Goal: Task Accomplishment & Management: Complete application form

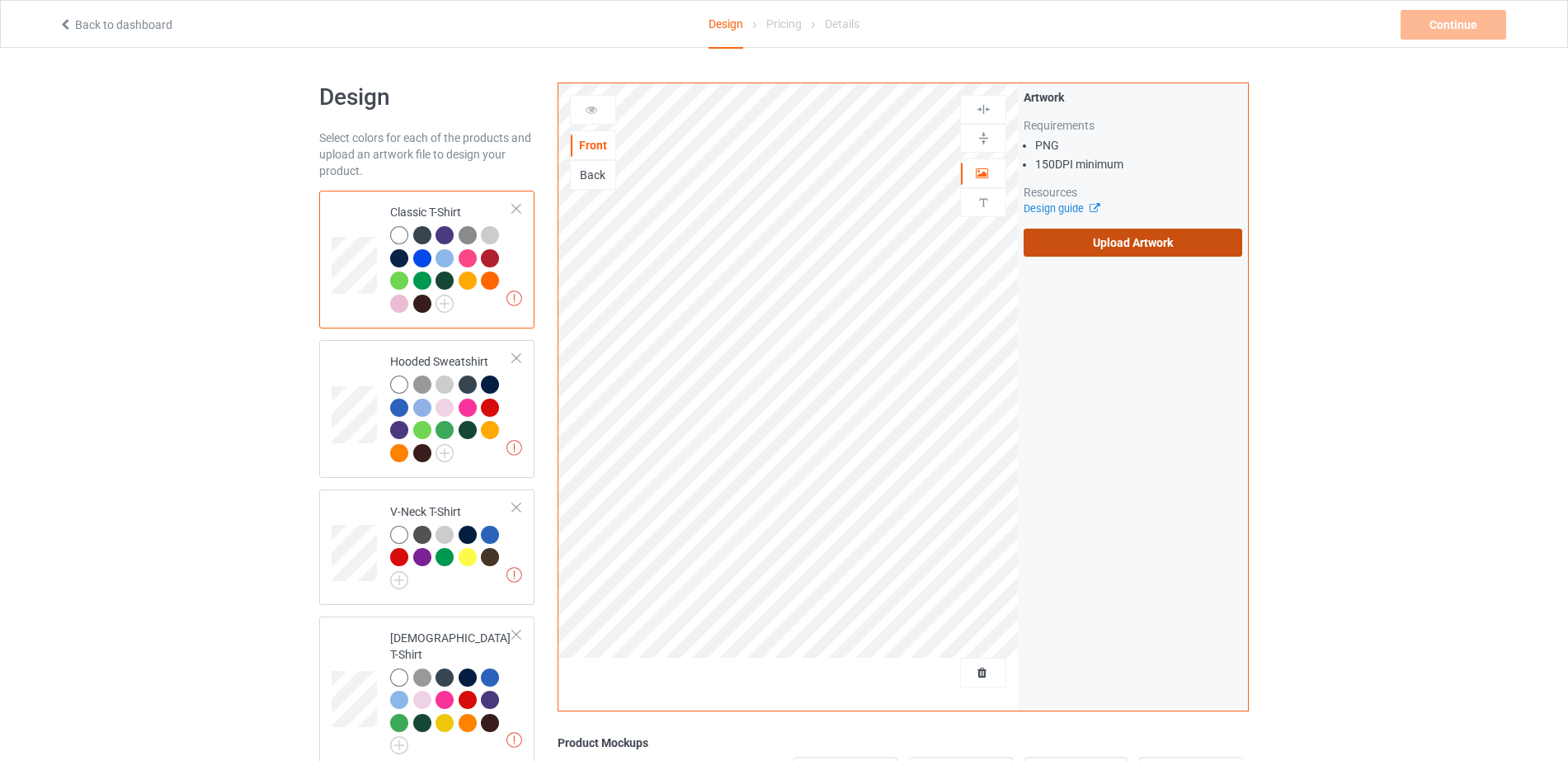
click at [1095, 249] on label "Upload Artwork" at bounding box center [1133, 243] width 219 height 28
click at [0, 0] on input "Upload Artwork" at bounding box center [0, 0] width 0 height 0
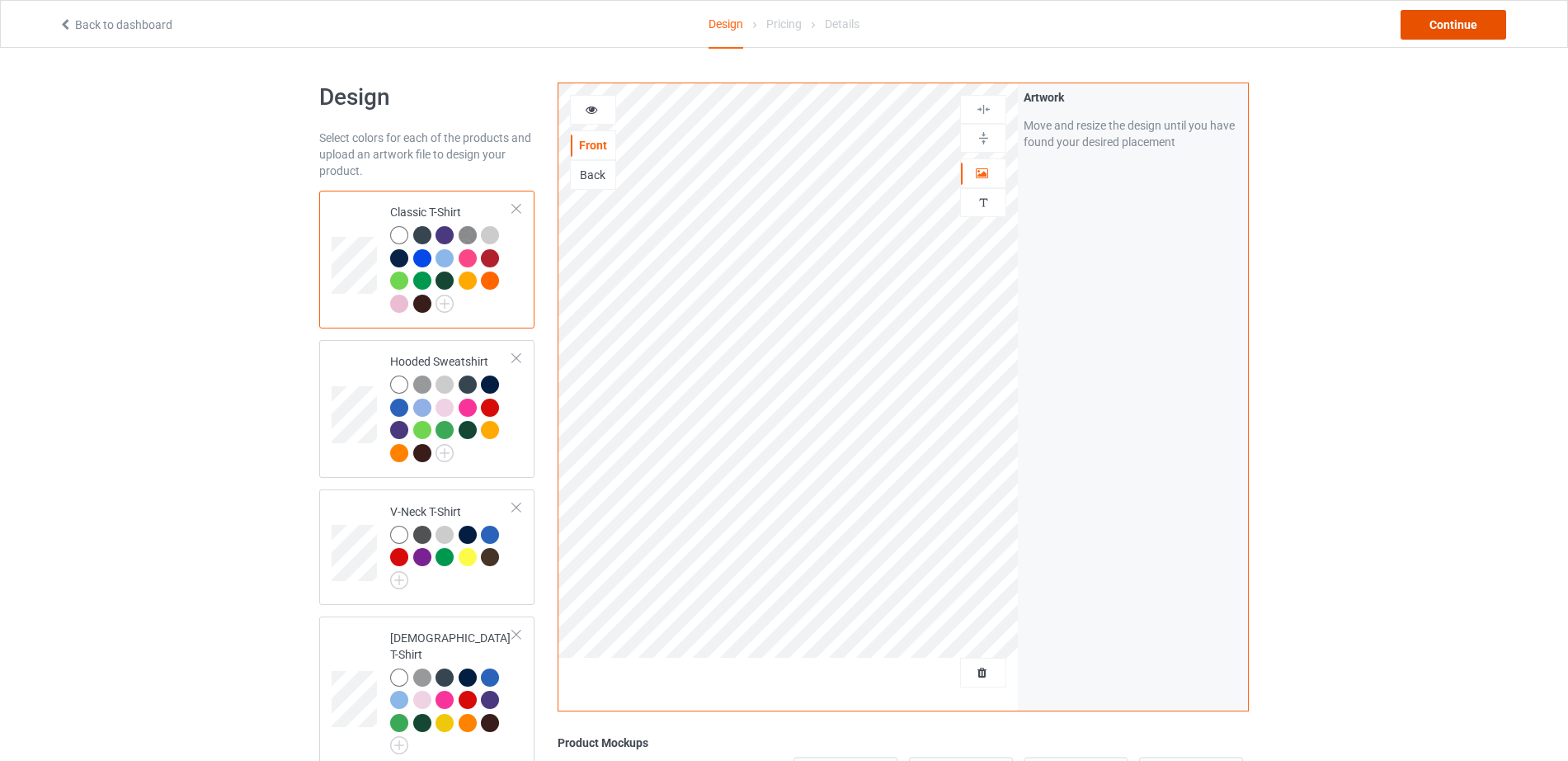
click at [1471, 24] on div "Continue" at bounding box center [1453, 25] width 106 height 29
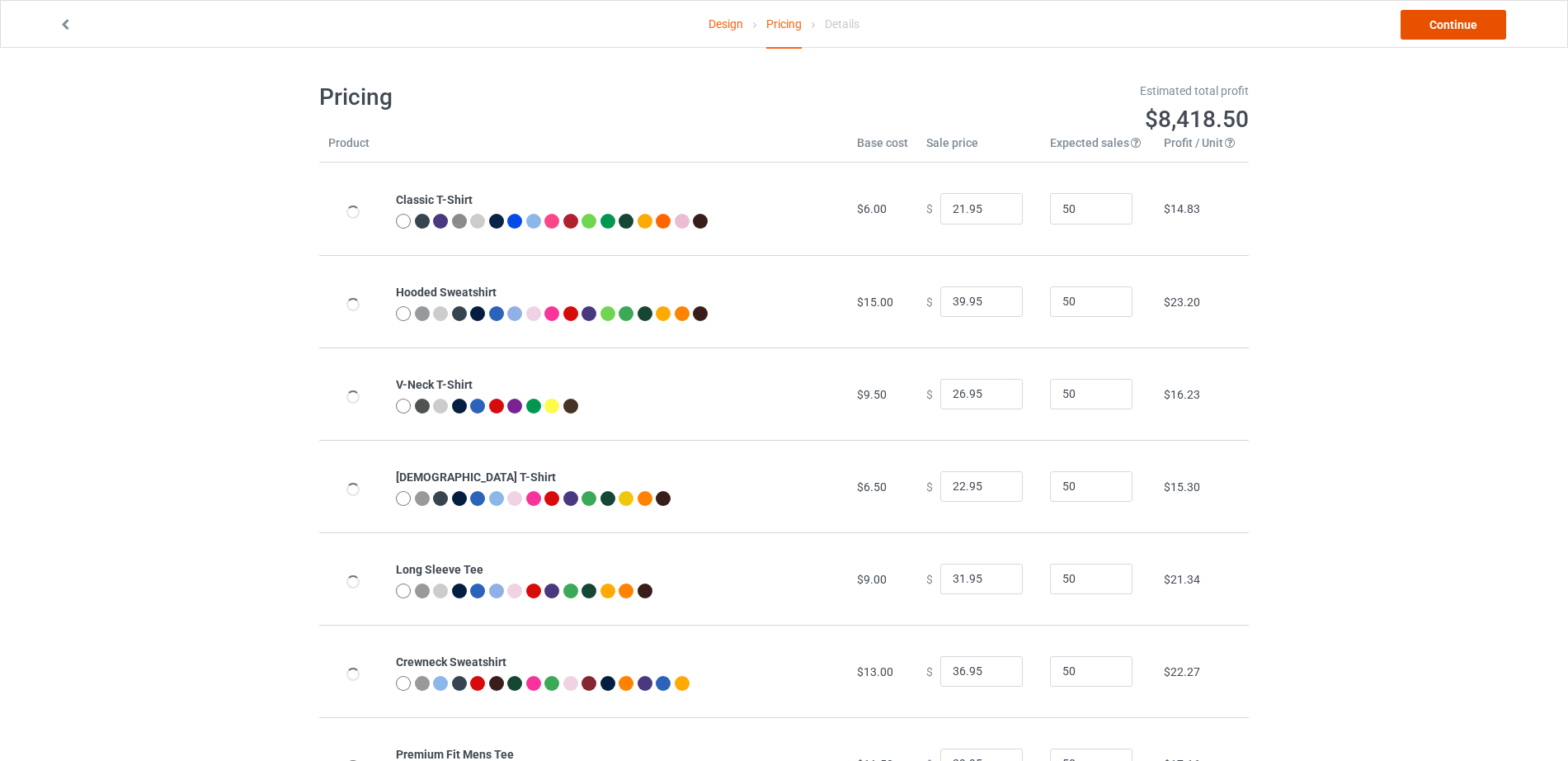
click at [1471, 24] on link "Continue" at bounding box center [1453, 25] width 106 height 29
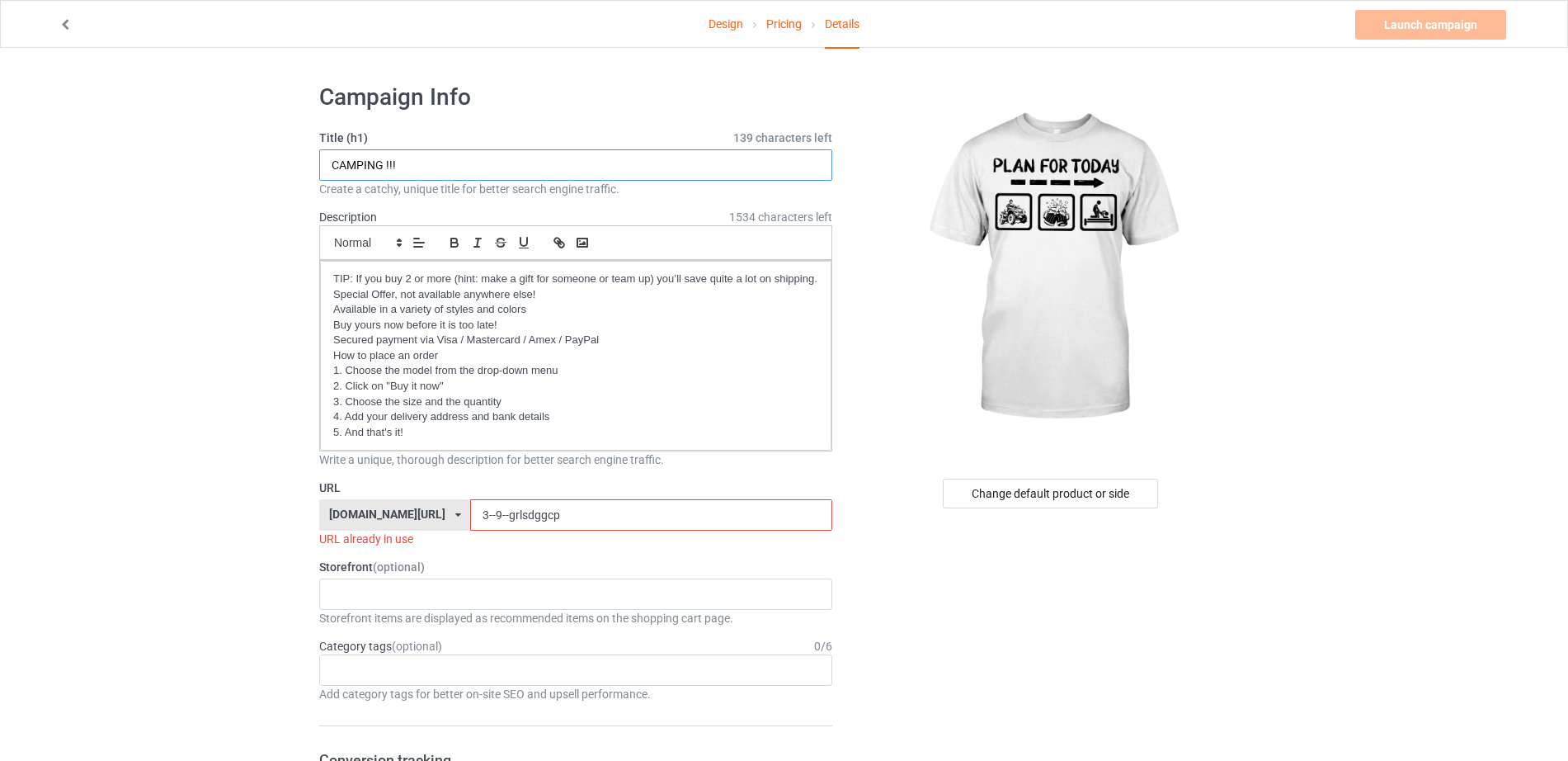
drag, startPoint x: 383, startPoint y: 165, endPoint x: 244, endPoint y: 179, distance: 139.7
drag, startPoint x: 383, startPoint y: 161, endPoint x: 187, endPoint y: 157, distance: 196.0
drag, startPoint x: 457, startPoint y: 170, endPoint x: 213, endPoint y: 172, distance: 244.0
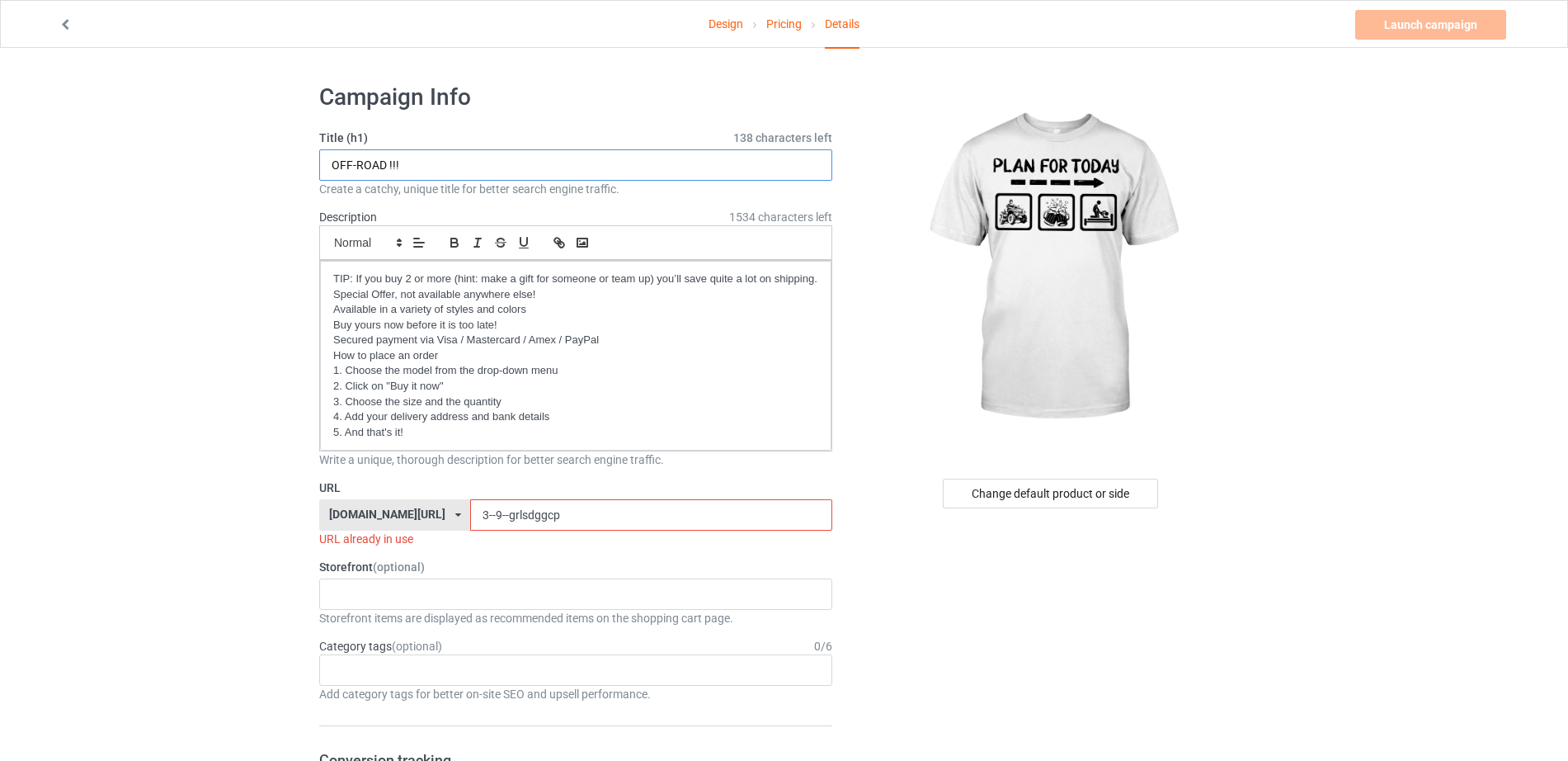
type input "OFF-ROAD !!!"
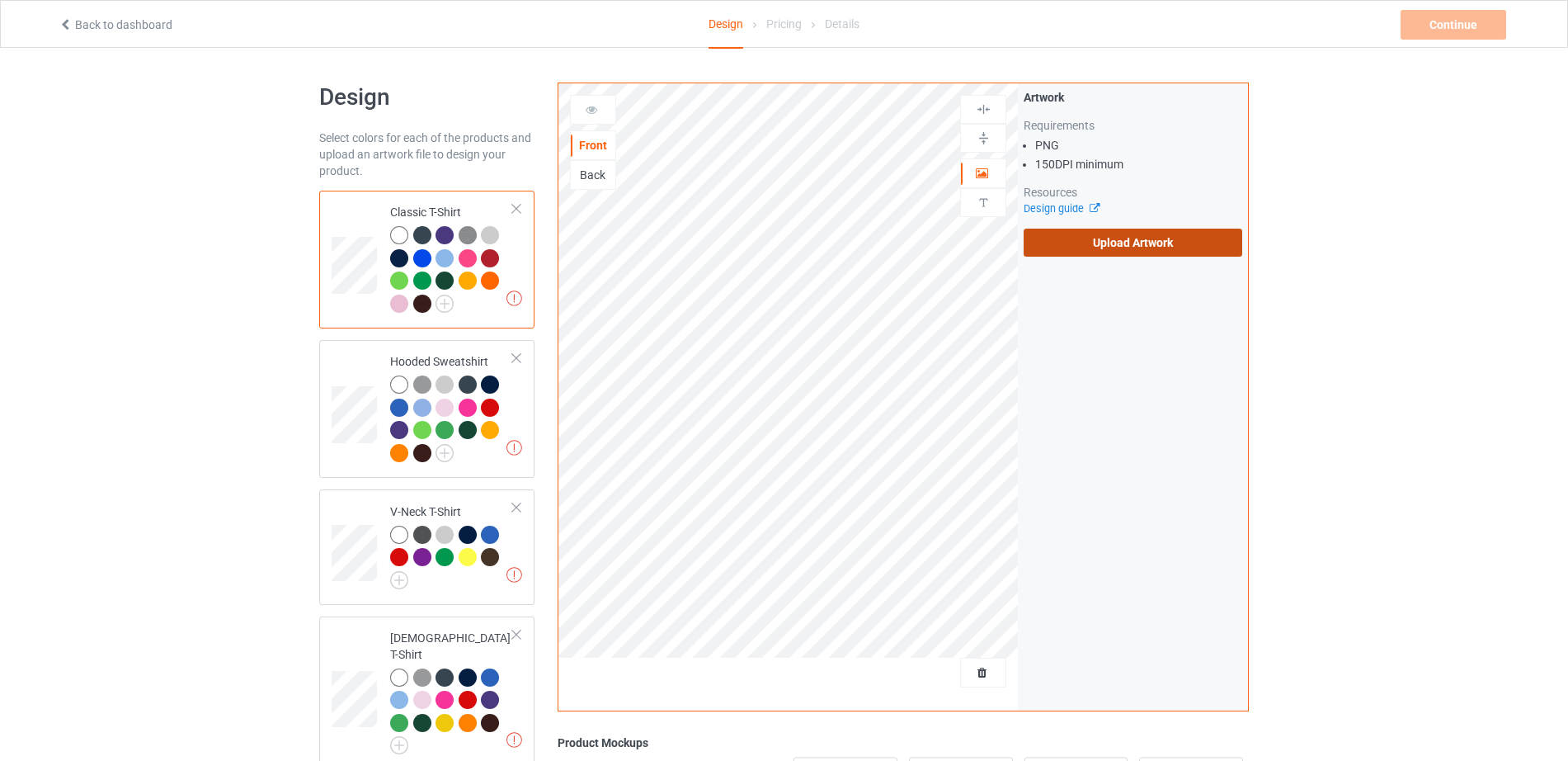
click at [1165, 245] on label "Upload Artwork" at bounding box center [1133, 243] width 219 height 28
click at [0, 0] on input "Upload Artwork" at bounding box center [0, 0] width 0 height 0
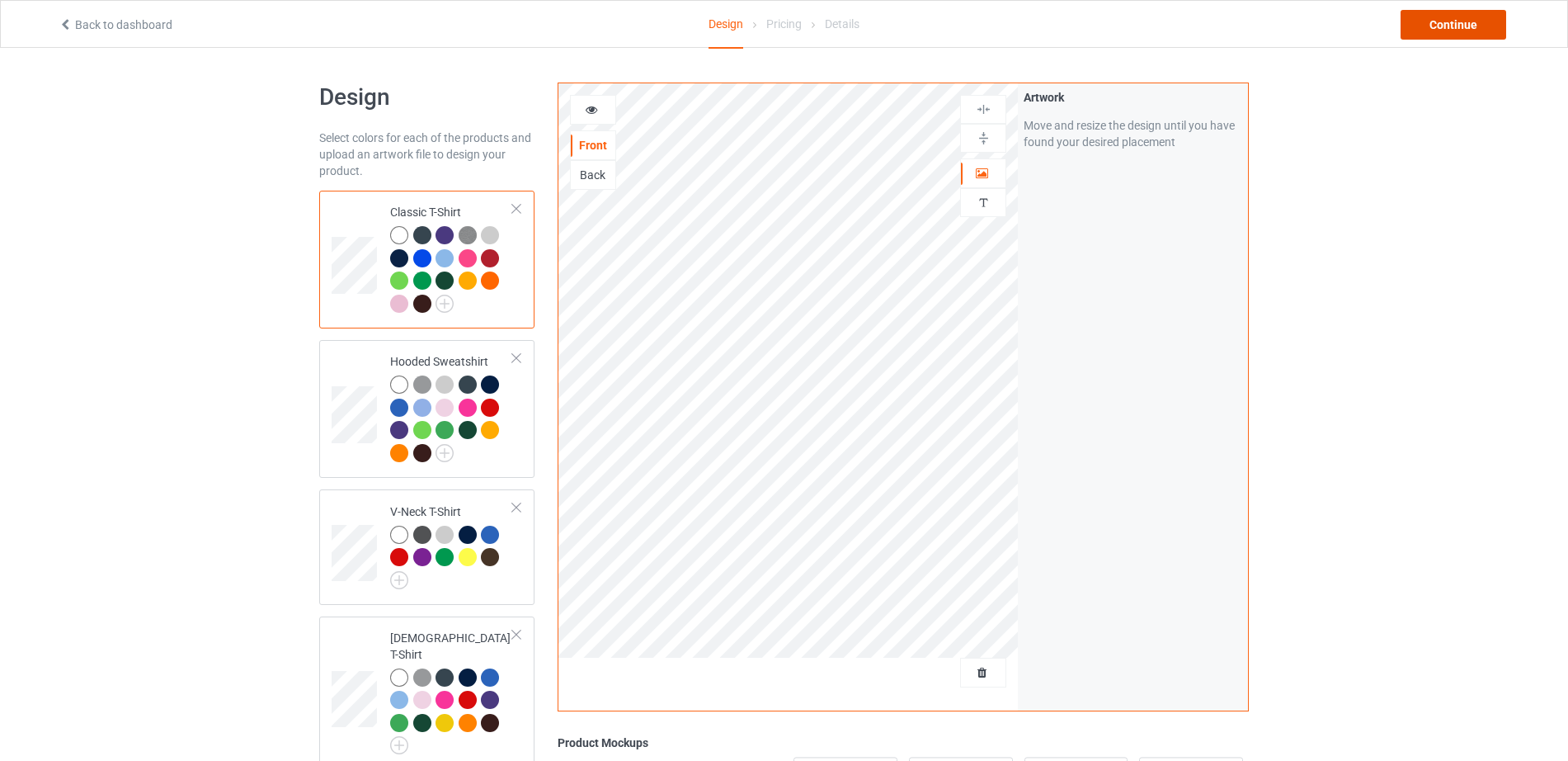
click at [1480, 10] on div "Continue" at bounding box center [1453, 25] width 106 height 29
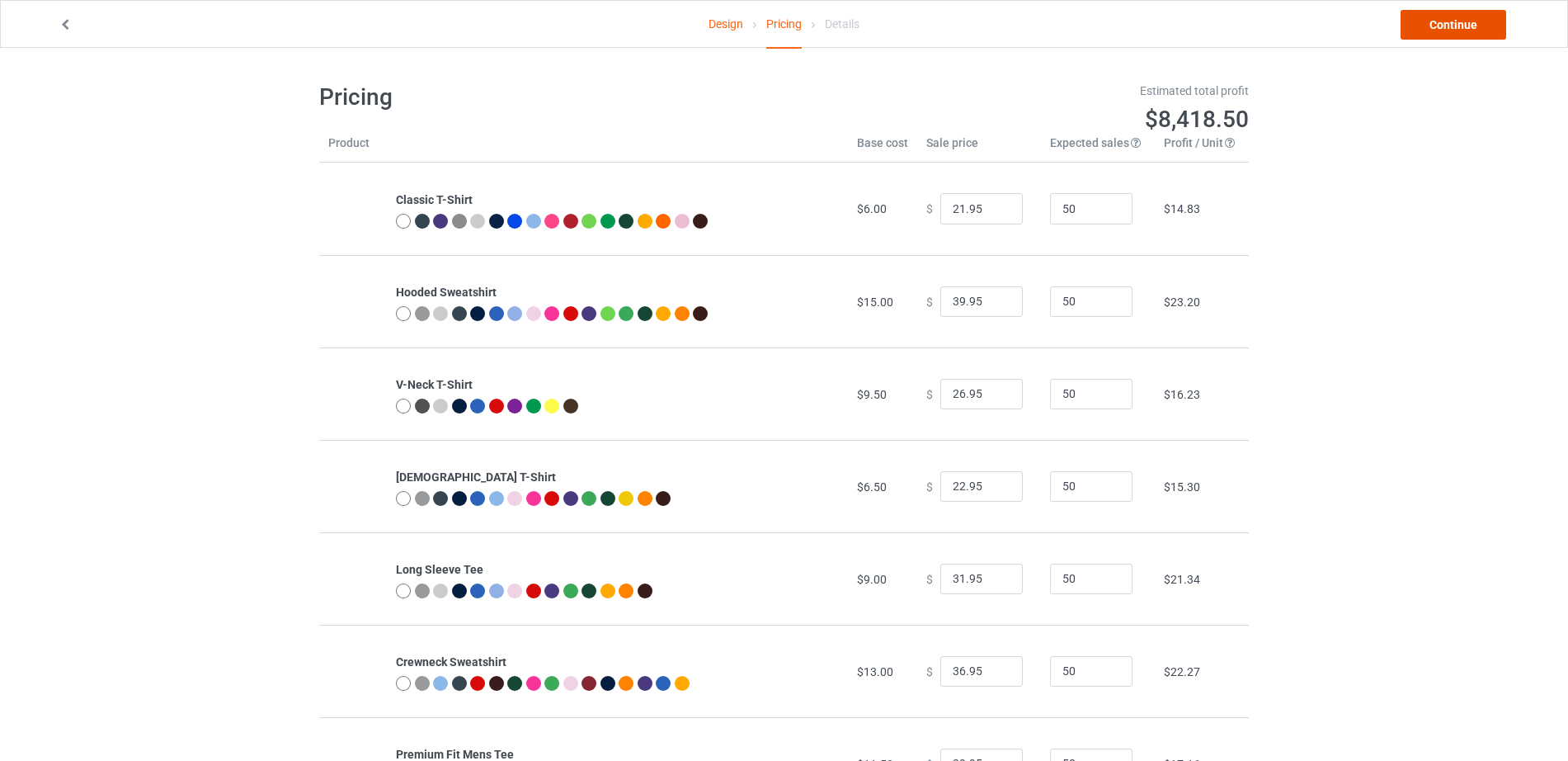
click at [1480, 10] on link "Continue" at bounding box center [1453, 25] width 106 height 29
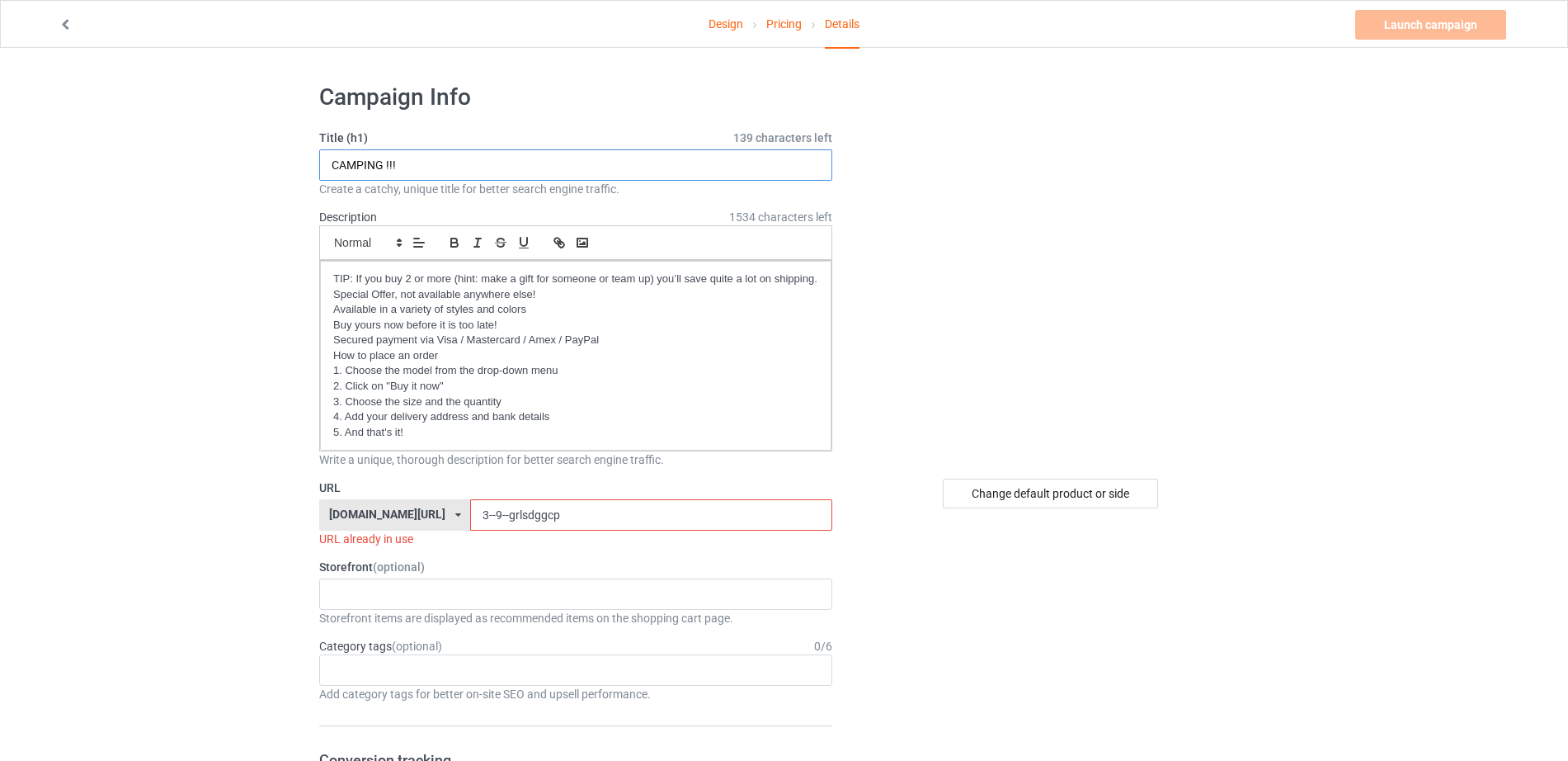
drag, startPoint x: 420, startPoint y: 166, endPoint x: 462, endPoint y: 3, distance: 168.3
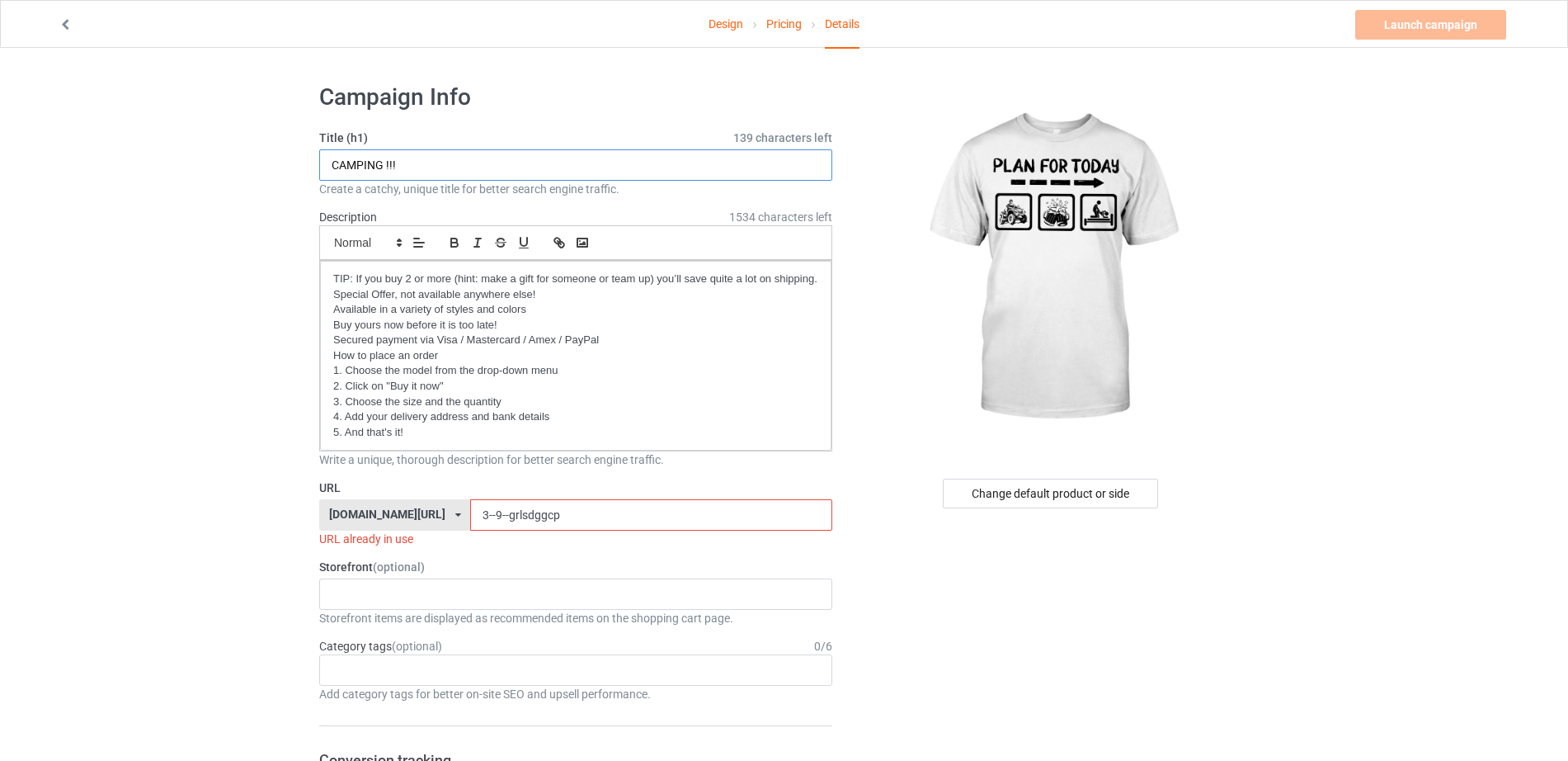
paste input "OFF-ROAD"
type input "OFF-ROAD !!!"
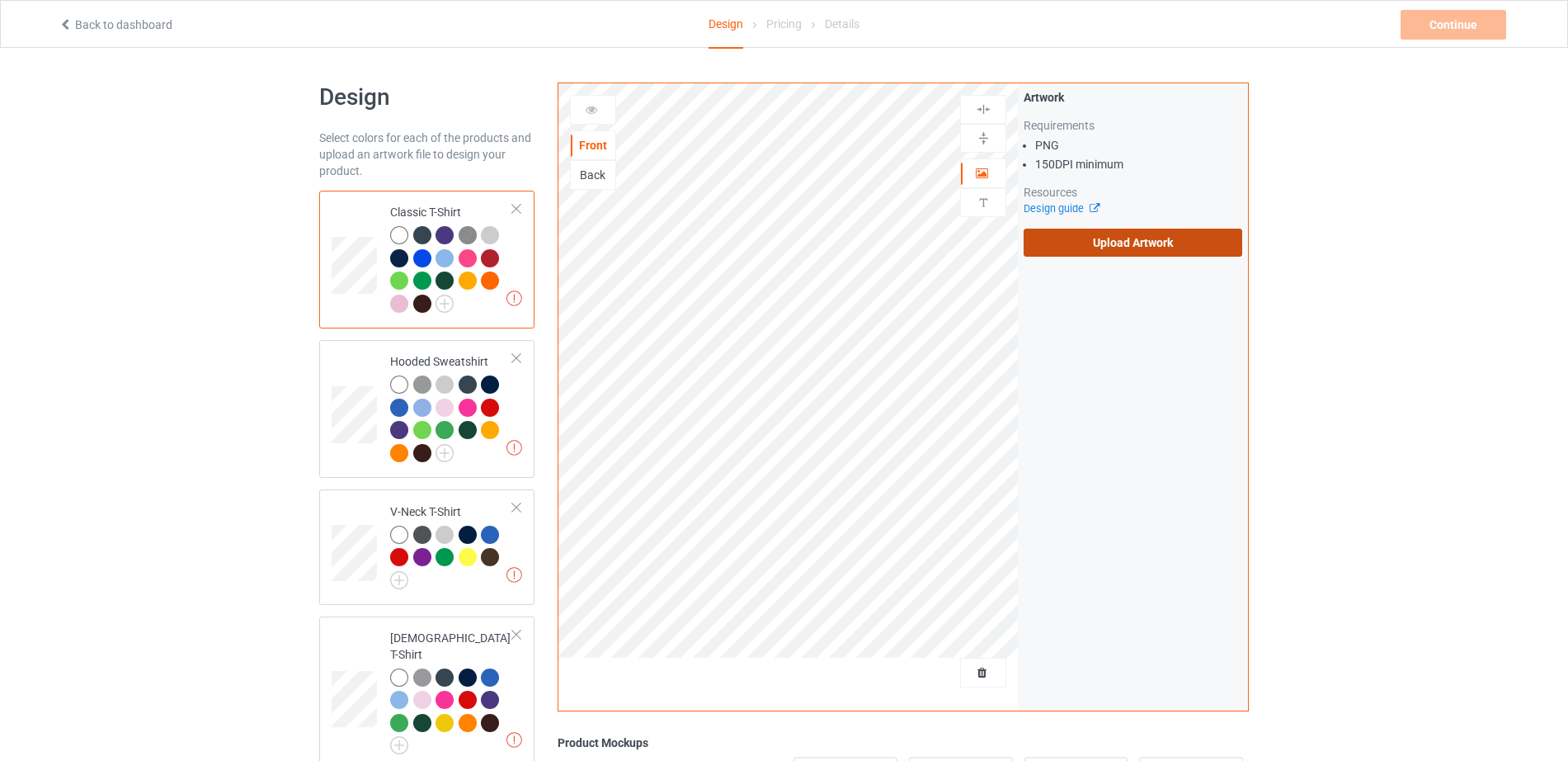
click at [1065, 245] on label "Upload Artwork" at bounding box center [1133, 243] width 219 height 28
click at [0, 0] on input "Upload Artwork" at bounding box center [0, 0] width 0 height 0
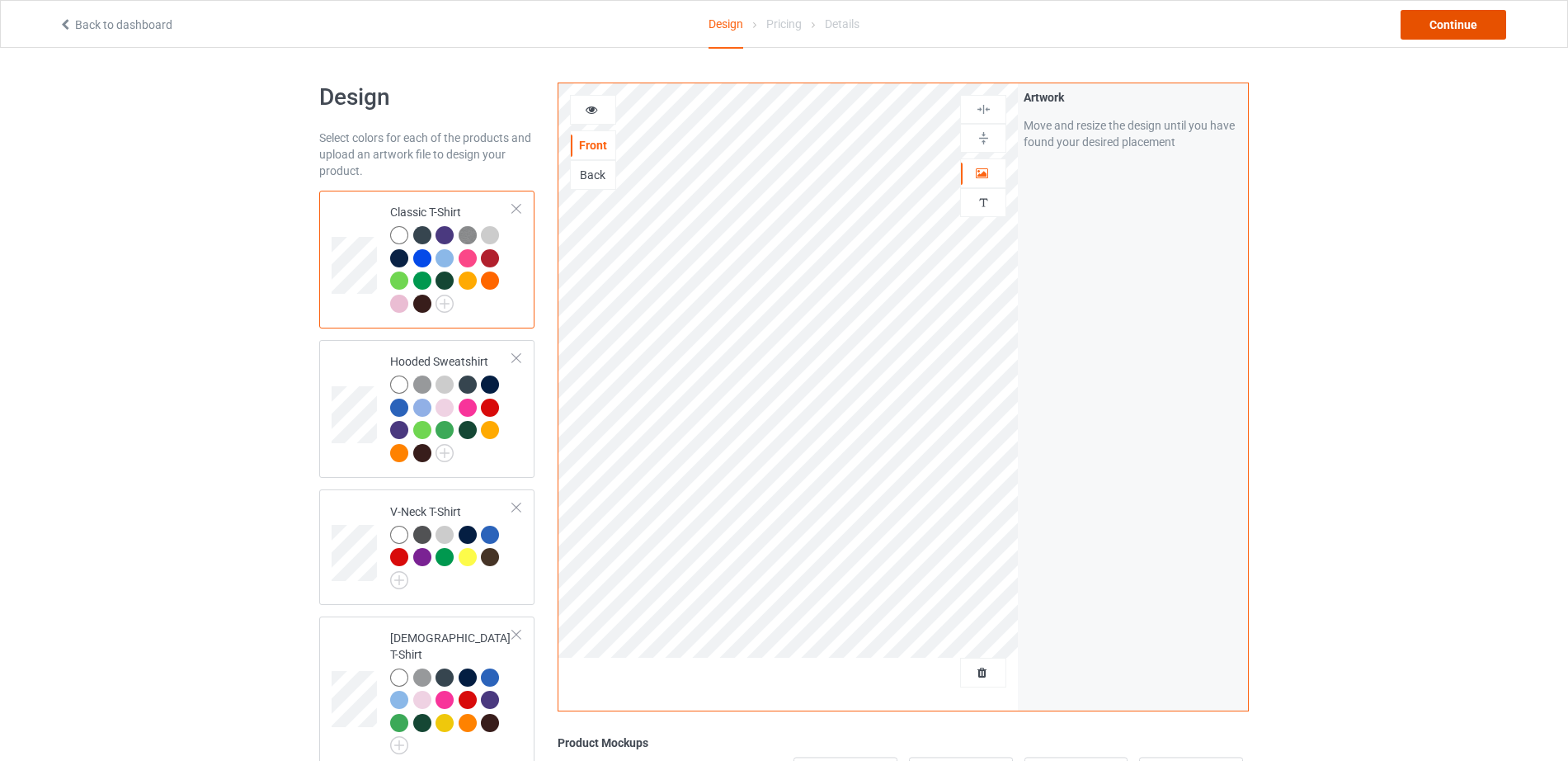
click at [1455, 33] on div "Continue" at bounding box center [1453, 25] width 106 height 29
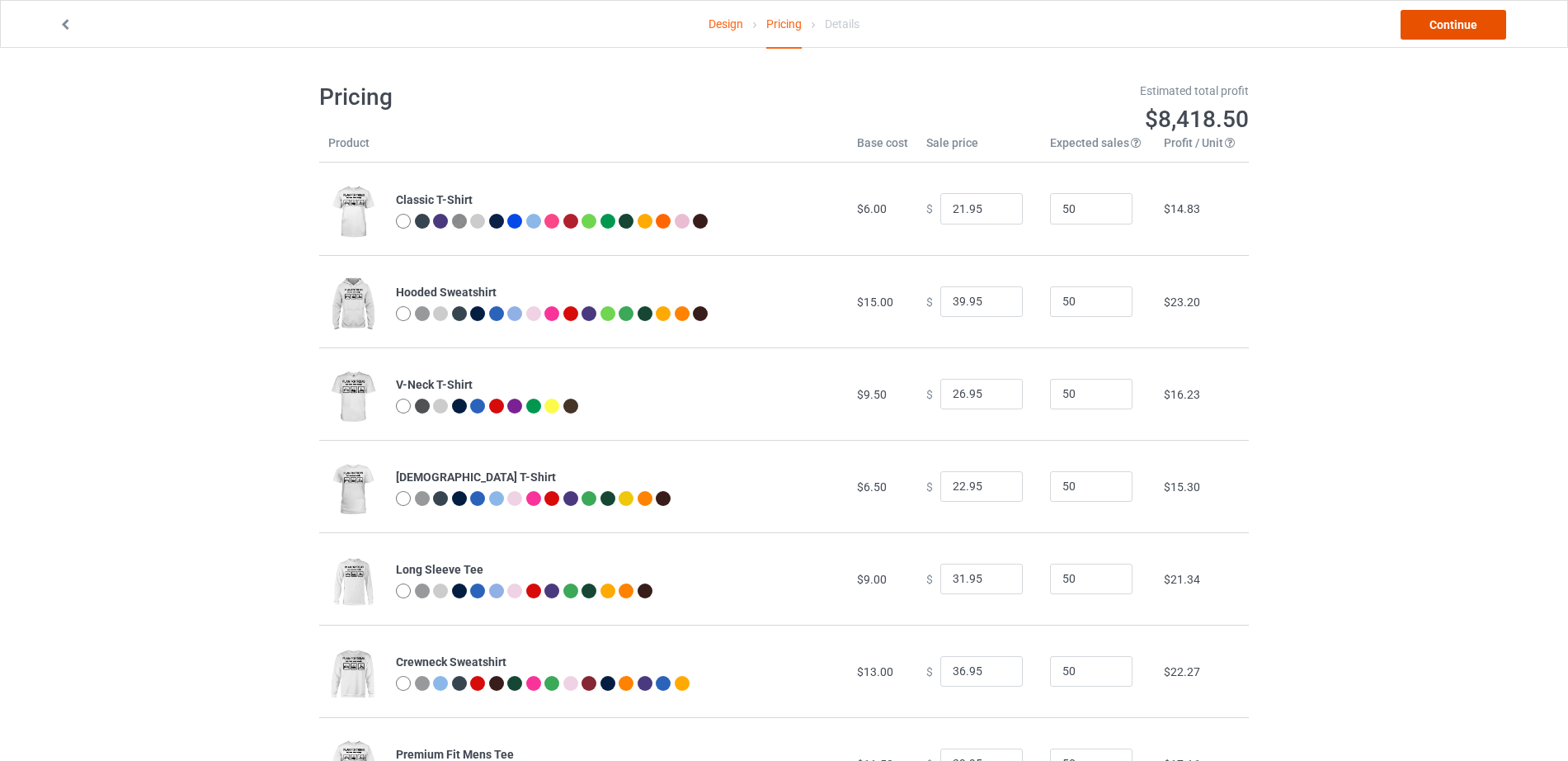
click at [1455, 33] on link "Continue" at bounding box center [1453, 25] width 106 height 29
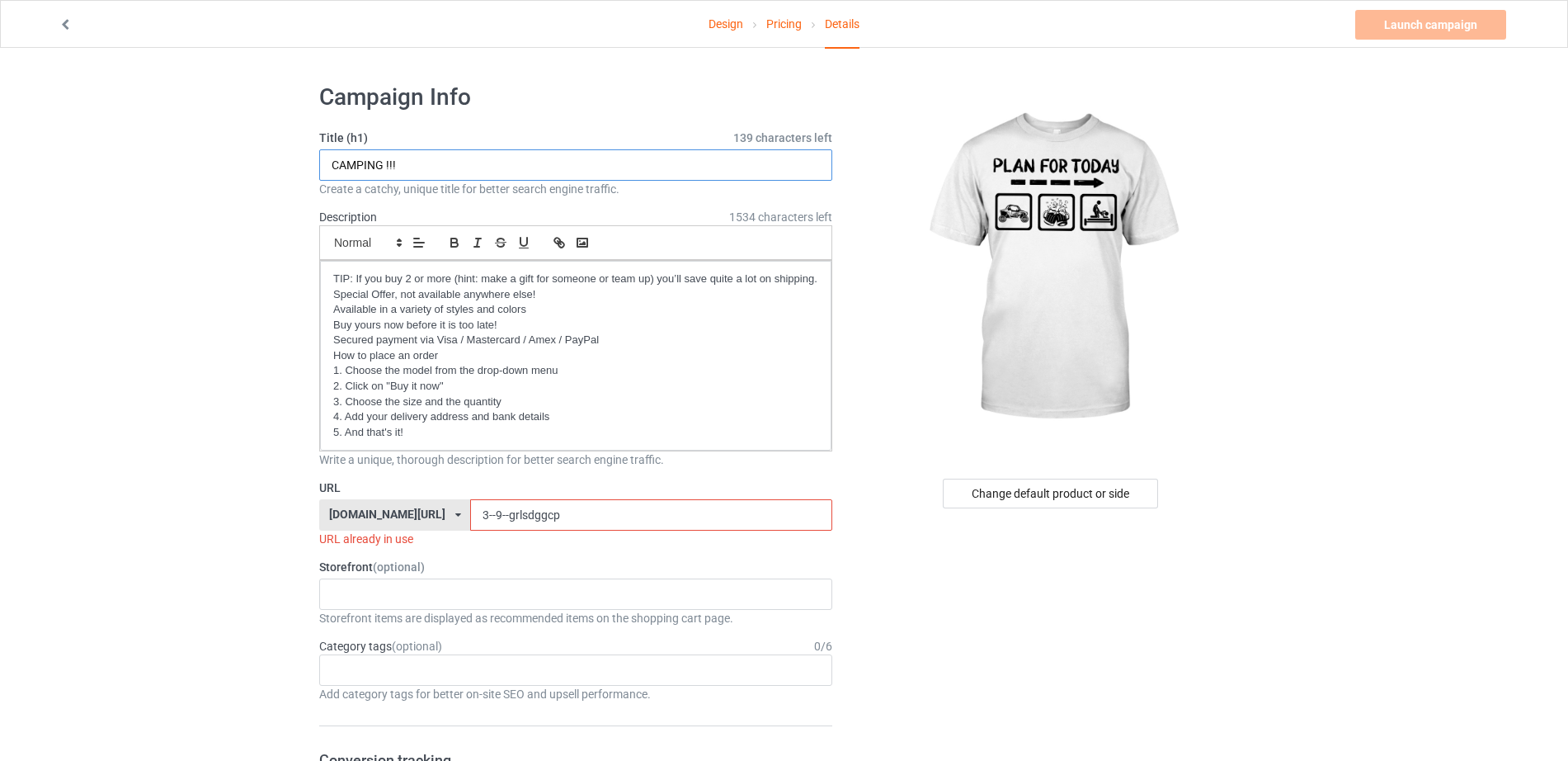
drag, startPoint x: 381, startPoint y: 172, endPoint x: 242, endPoint y: 132, distance: 144.6
paste input "OFF-ROAD"
type input "OFF-ROAD !!!"
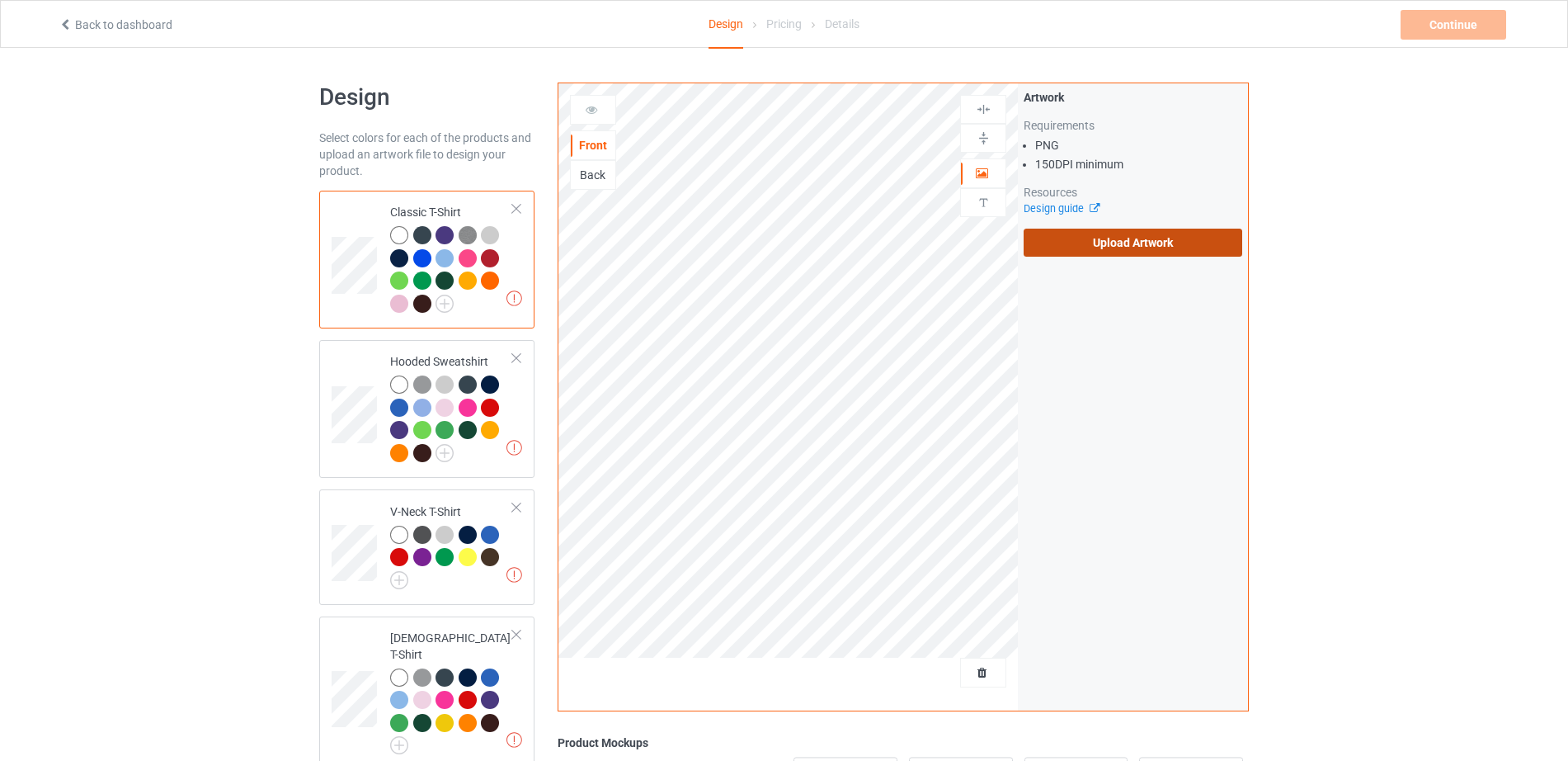
click at [1099, 244] on label "Upload Artwork" at bounding box center [1133, 243] width 219 height 28
click at [0, 0] on input "Upload Artwork" at bounding box center [0, 0] width 0 height 0
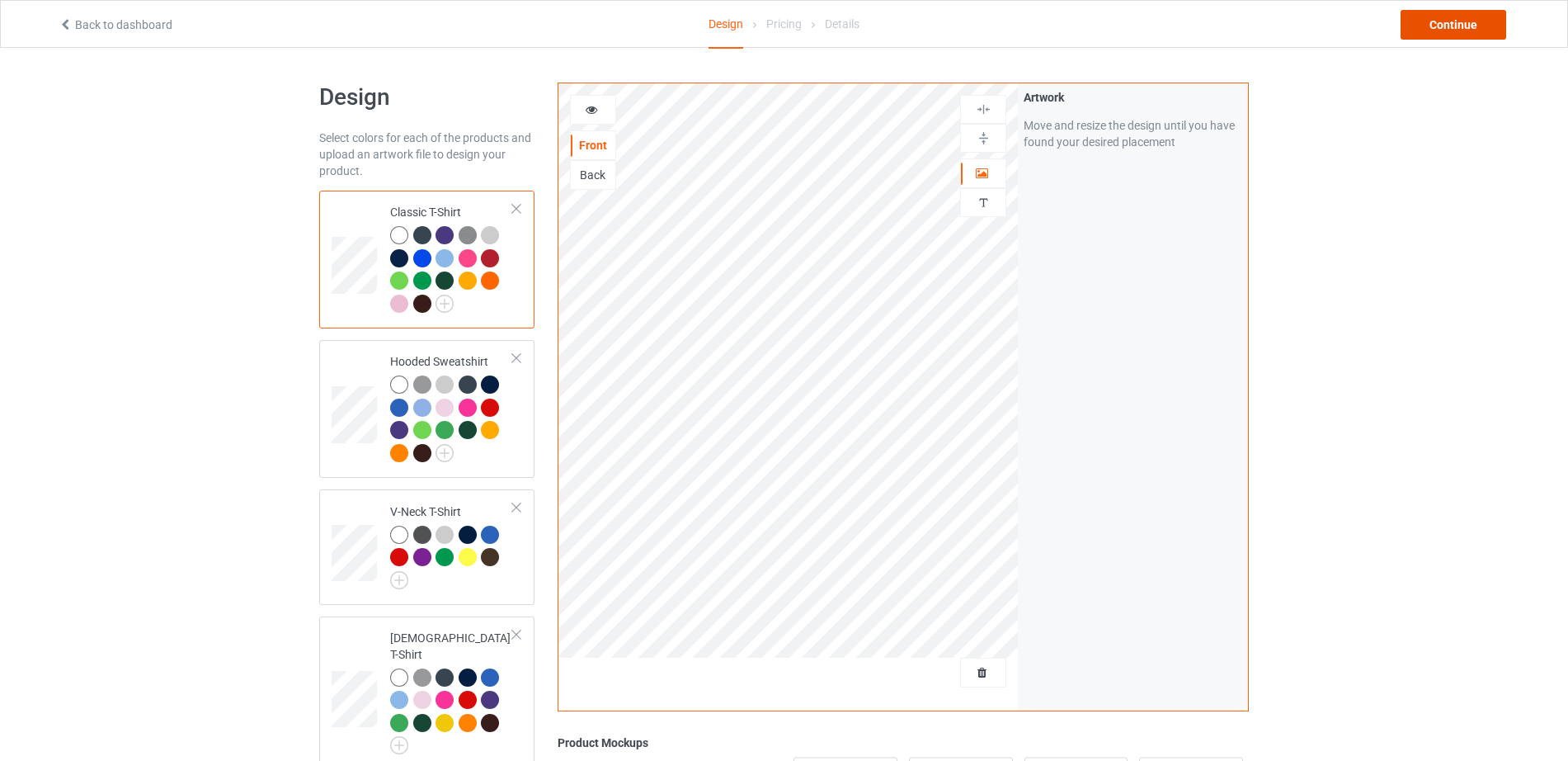
click at [1451, 20] on div "Continue" at bounding box center [1453, 25] width 106 height 29
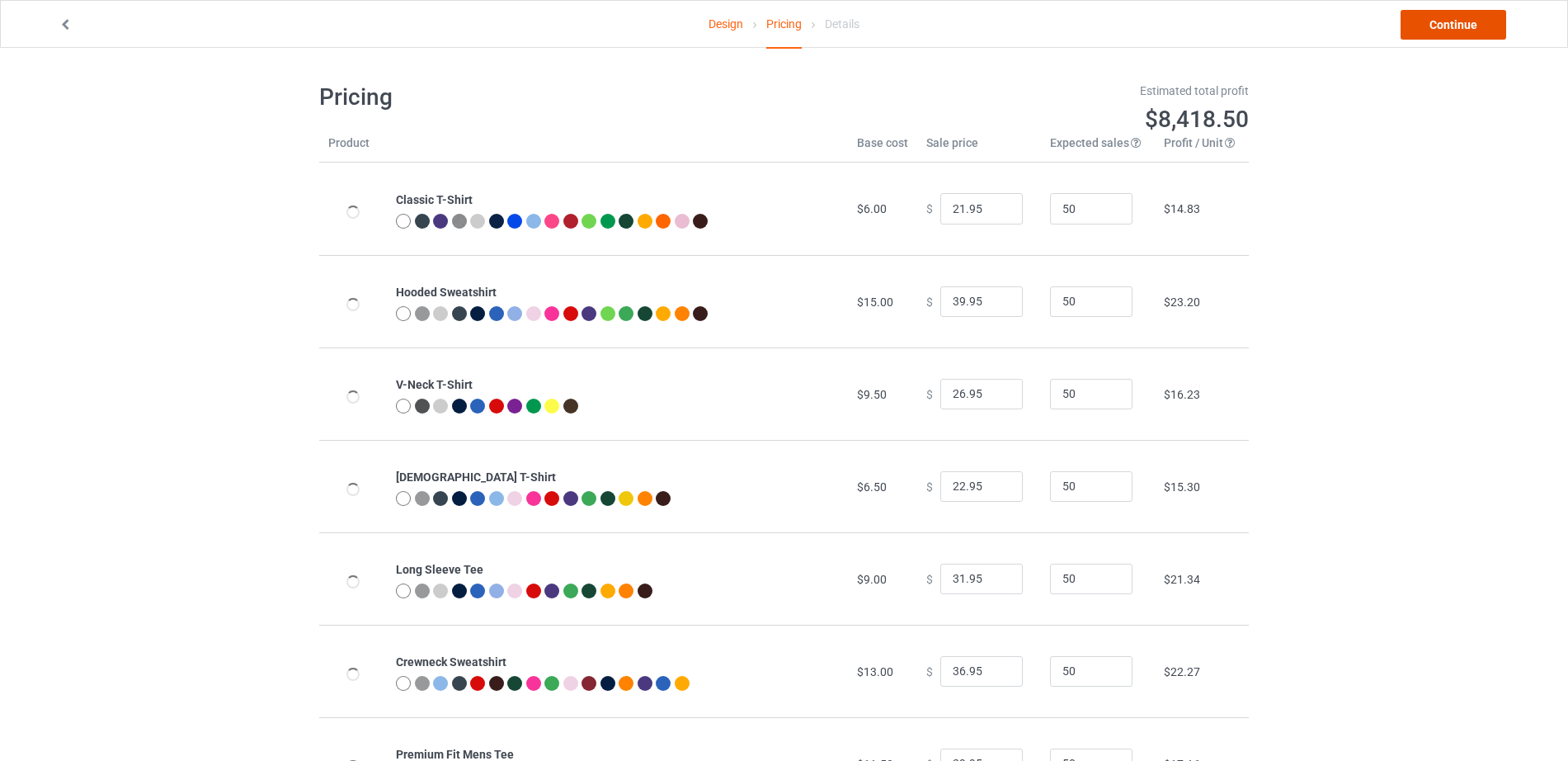
click at [1451, 20] on link "Continue" at bounding box center [1453, 25] width 106 height 29
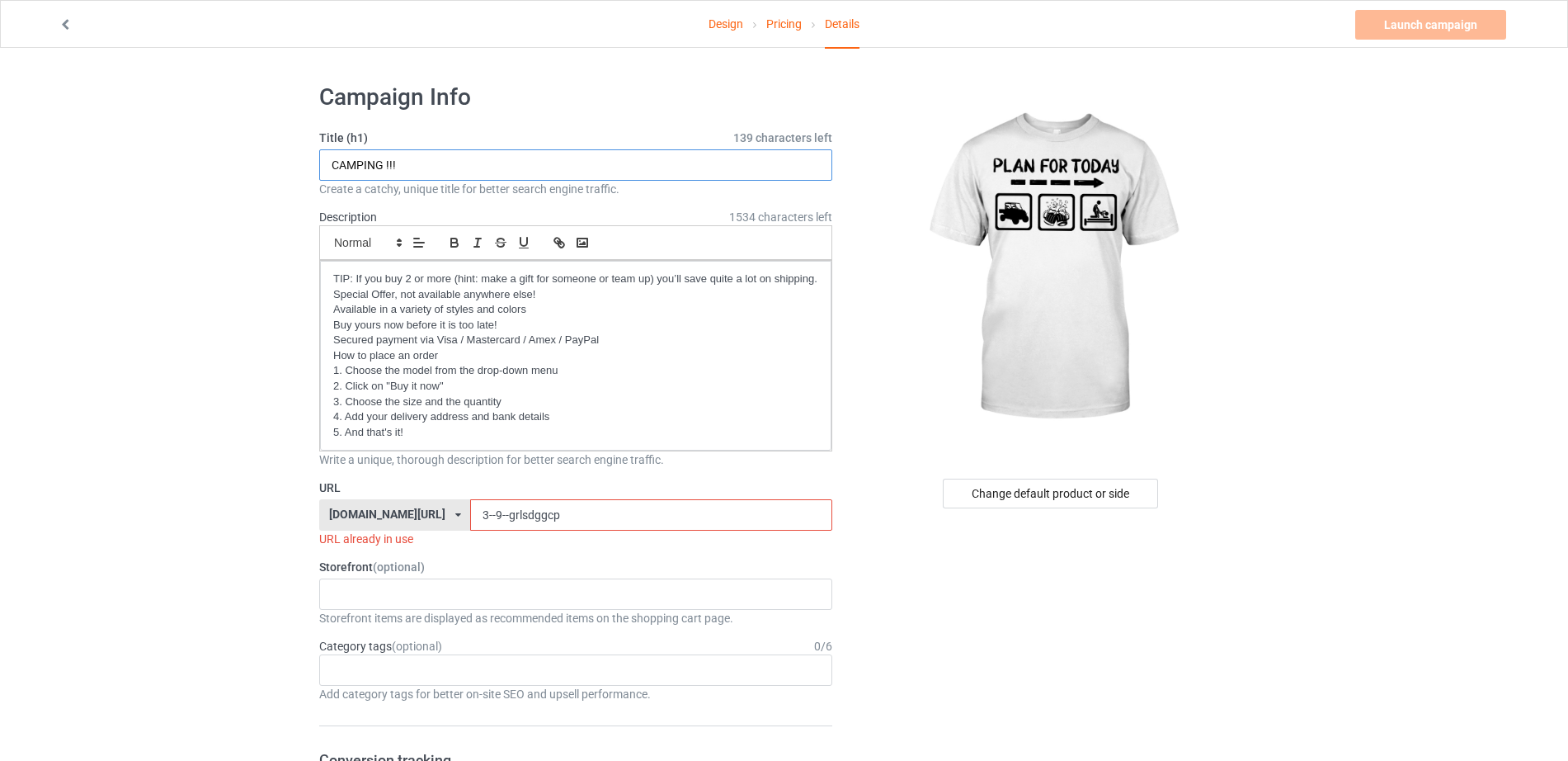
drag, startPoint x: 415, startPoint y: 161, endPoint x: 287, endPoint y: 160, distance: 128.0
paste input "OFF-ROAD"
type input "OFF-ROAD !!!"
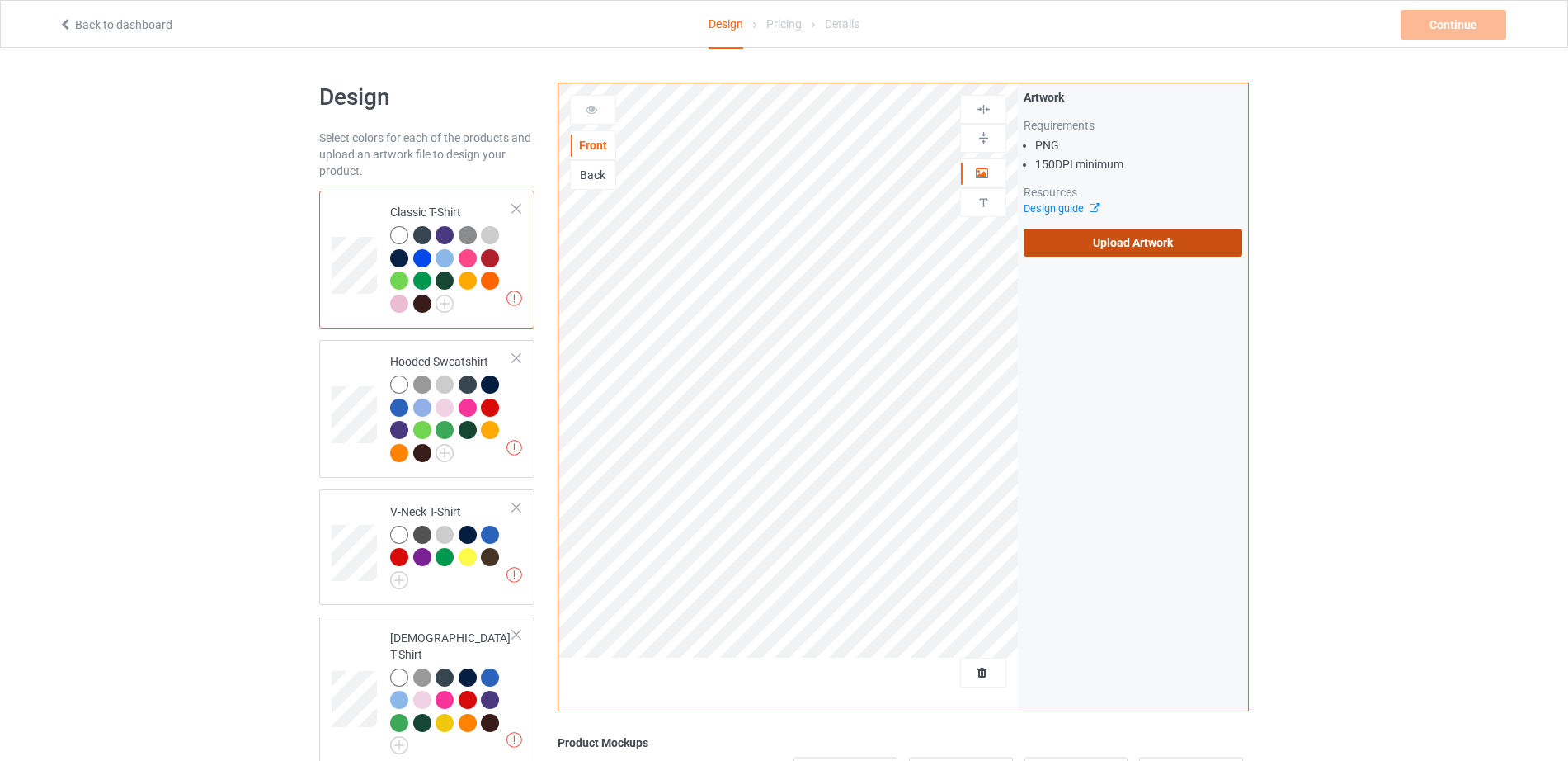
click at [1131, 244] on label "Upload Artwork" at bounding box center [1133, 243] width 219 height 28
click at [0, 0] on input "Upload Artwork" at bounding box center [0, 0] width 0 height 0
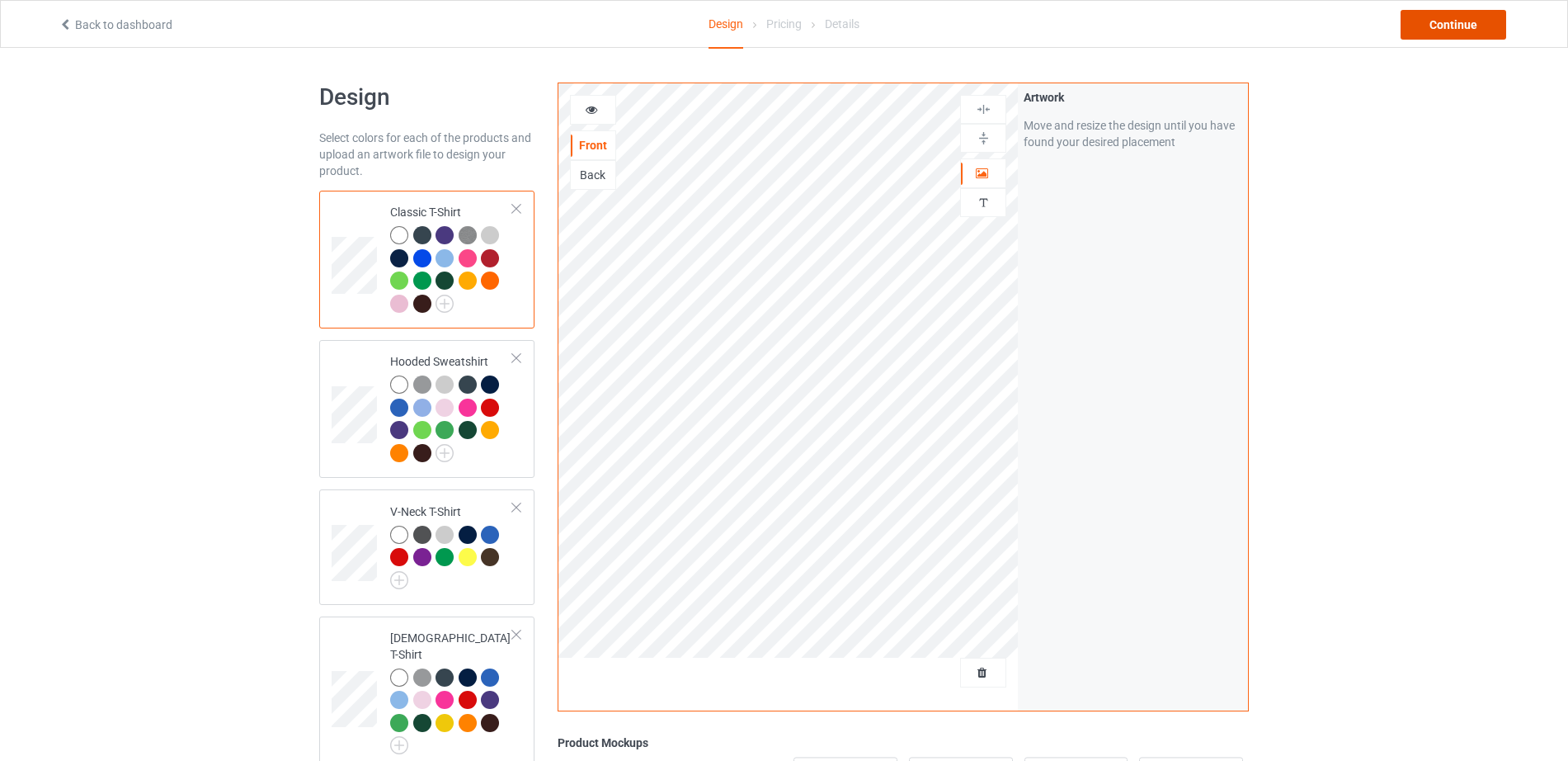
click at [1445, 30] on div "Continue" at bounding box center [1453, 25] width 106 height 29
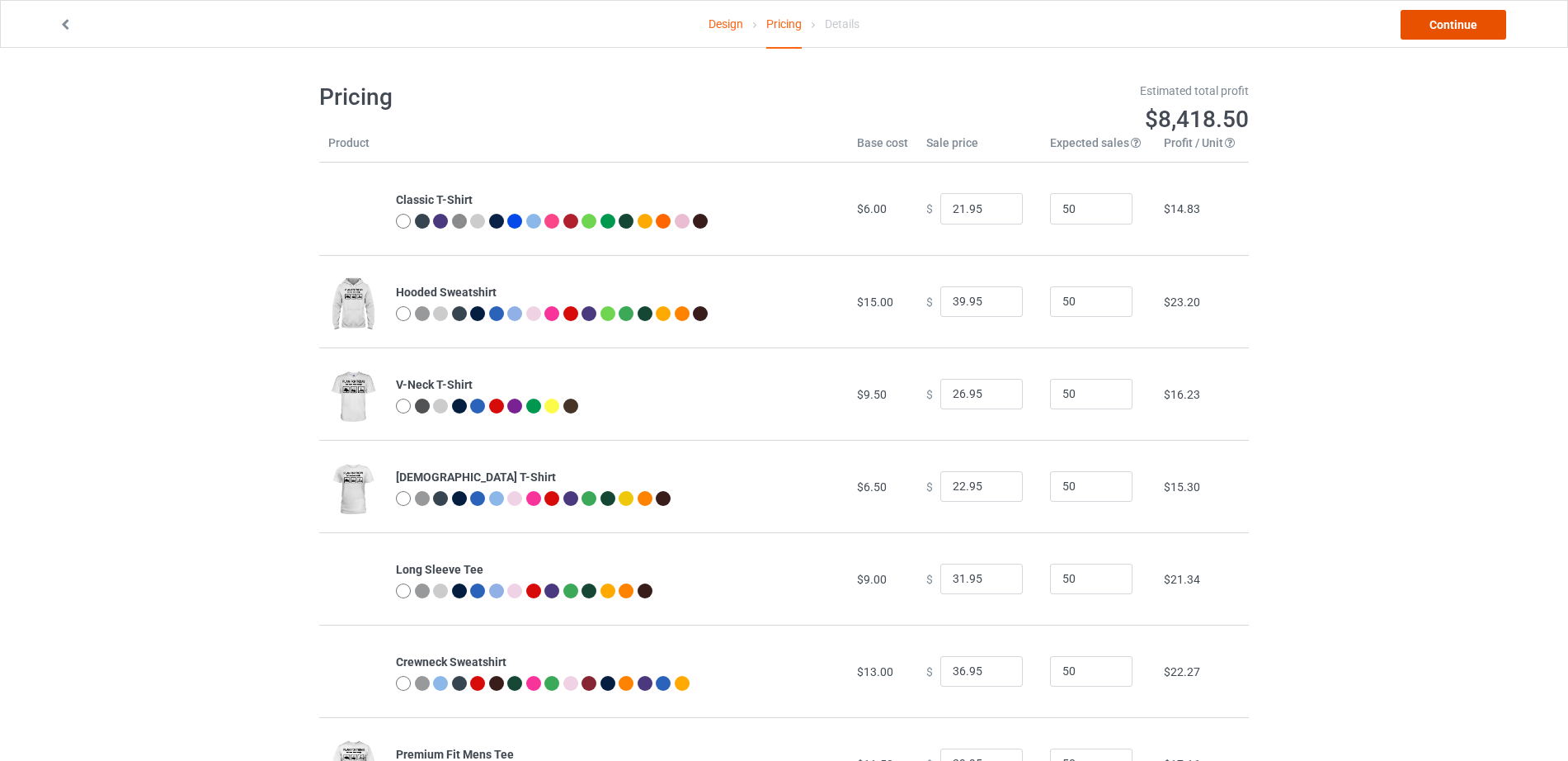
click at [1445, 30] on link "Continue" at bounding box center [1453, 25] width 106 height 29
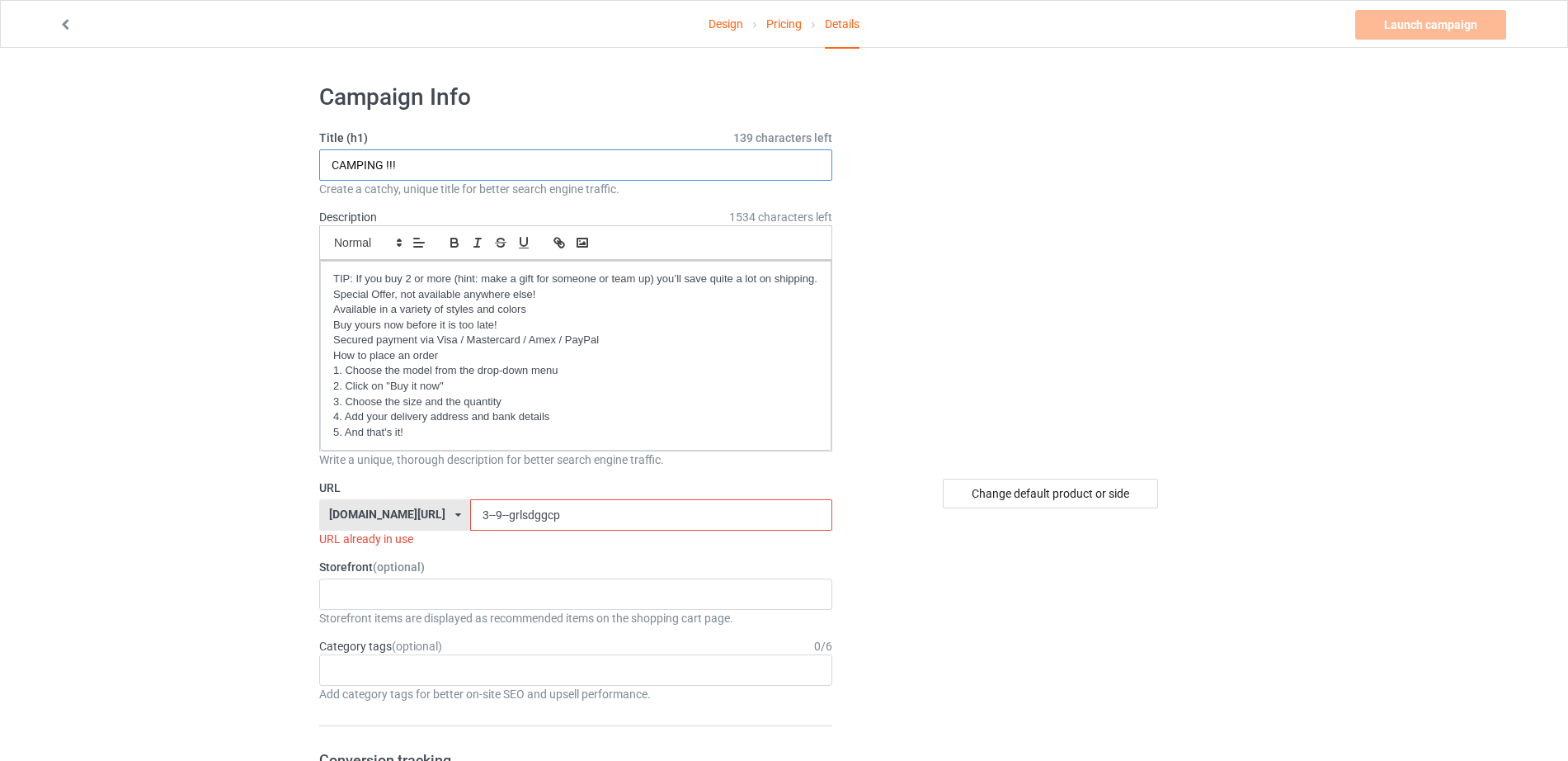
drag, startPoint x: 436, startPoint y: 170, endPoint x: 584, endPoint y: 1, distance: 224.6
paste input "OFF-ROAD"
type input "OFF-ROAD !!!"
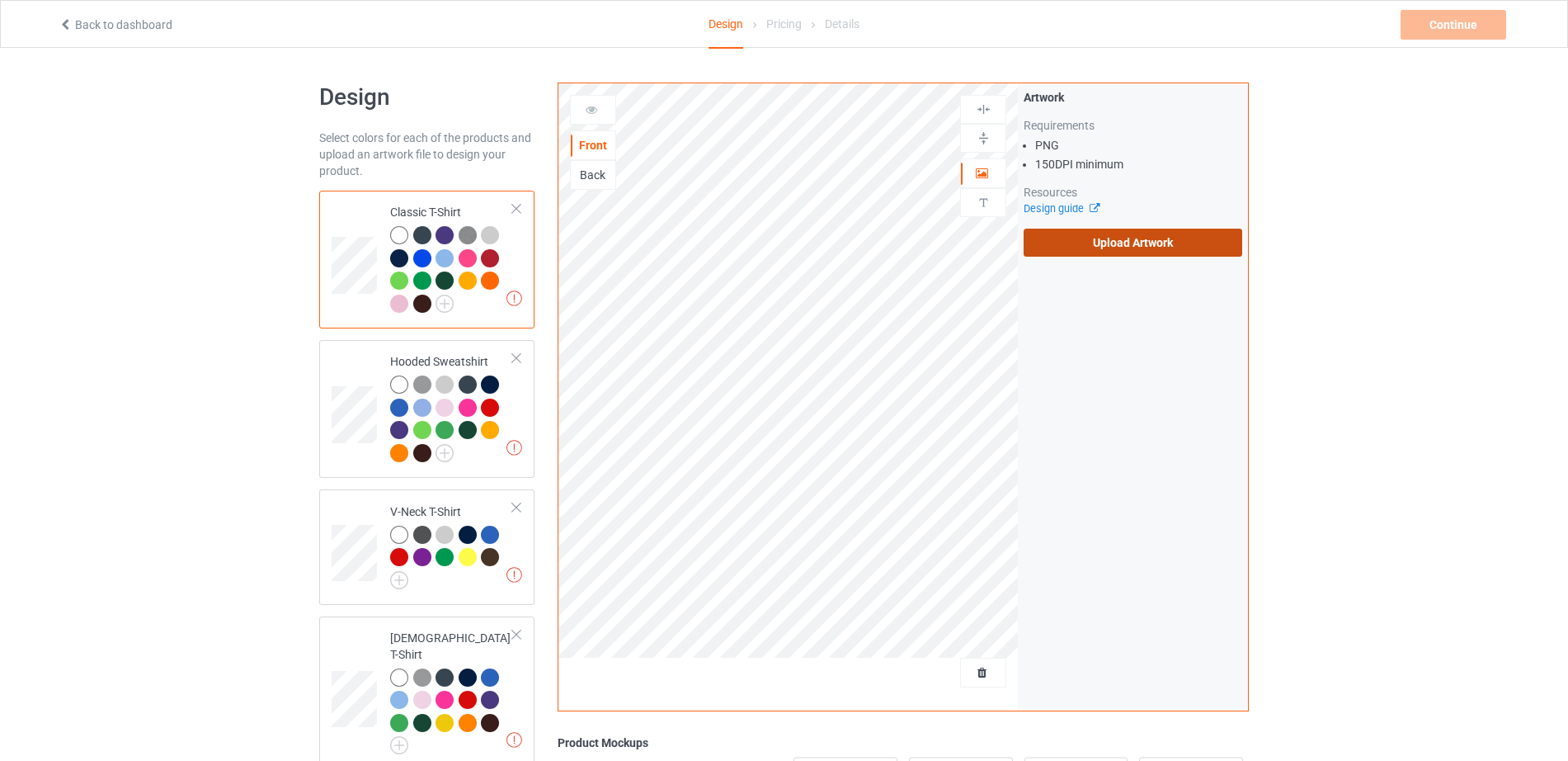
click at [1074, 242] on label "Upload Artwork" at bounding box center [1133, 243] width 219 height 28
click at [0, 0] on input "Upload Artwork" at bounding box center [0, 0] width 0 height 0
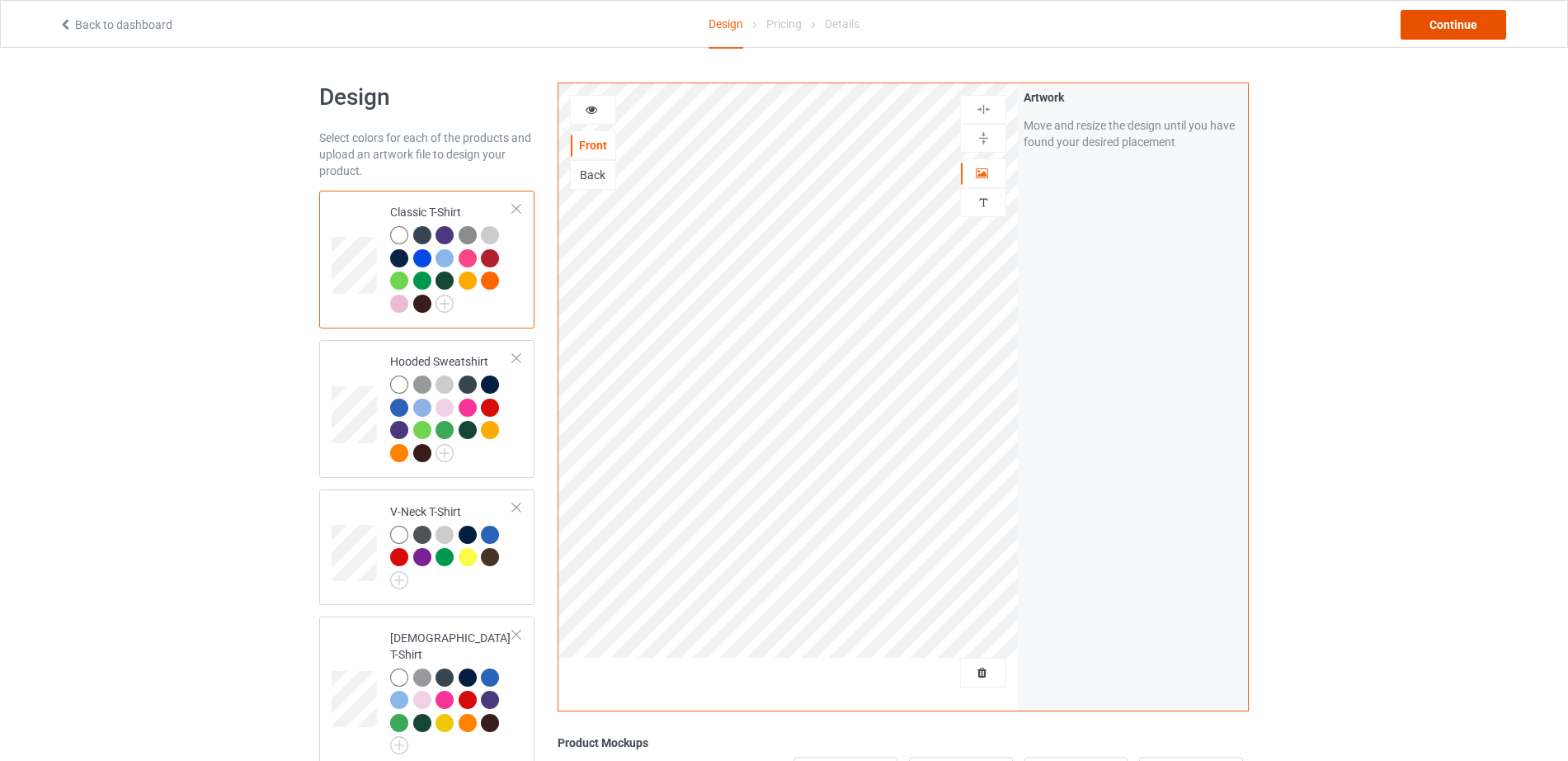
click at [1448, 28] on div "Continue" at bounding box center [1453, 25] width 106 height 29
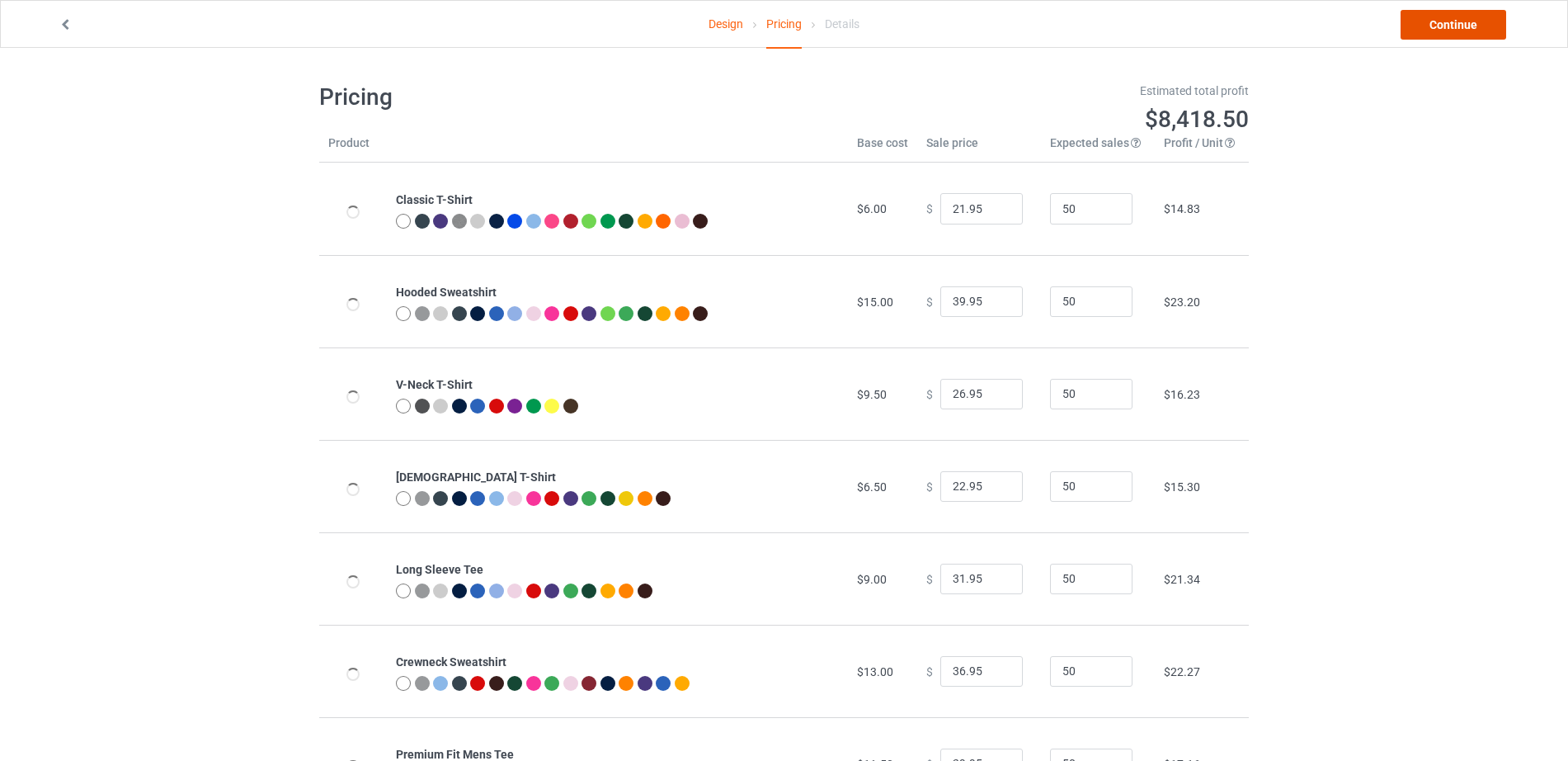
click at [1448, 28] on link "Continue" at bounding box center [1453, 25] width 106 height 29
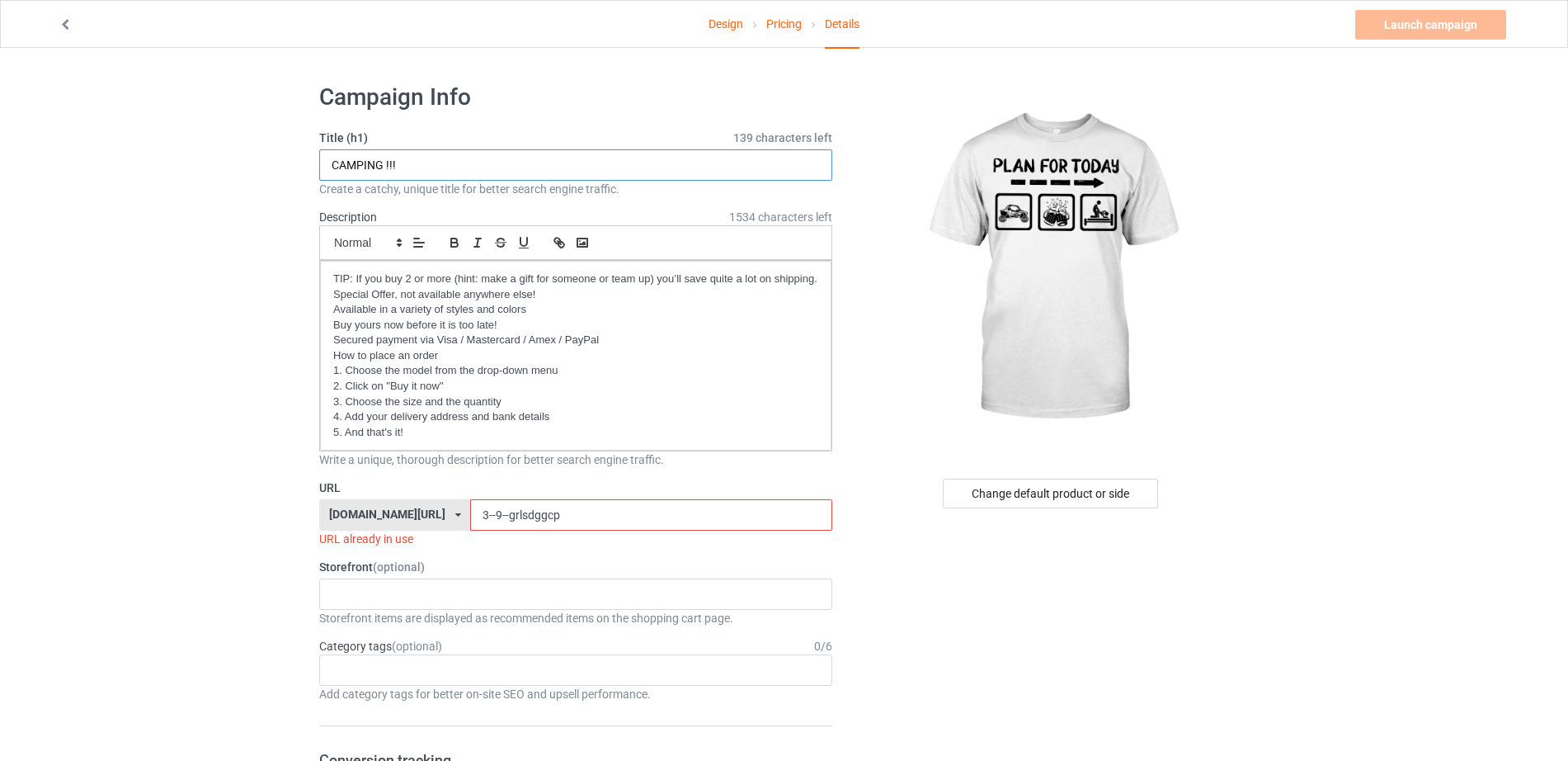
drag, startPoint x: 280, startPoint y: 159, endPoint x: 253, endPoint y: 149, distance: 28.8
paste input "OFF-ROAD"
type input "OFF-ROAD !!!"
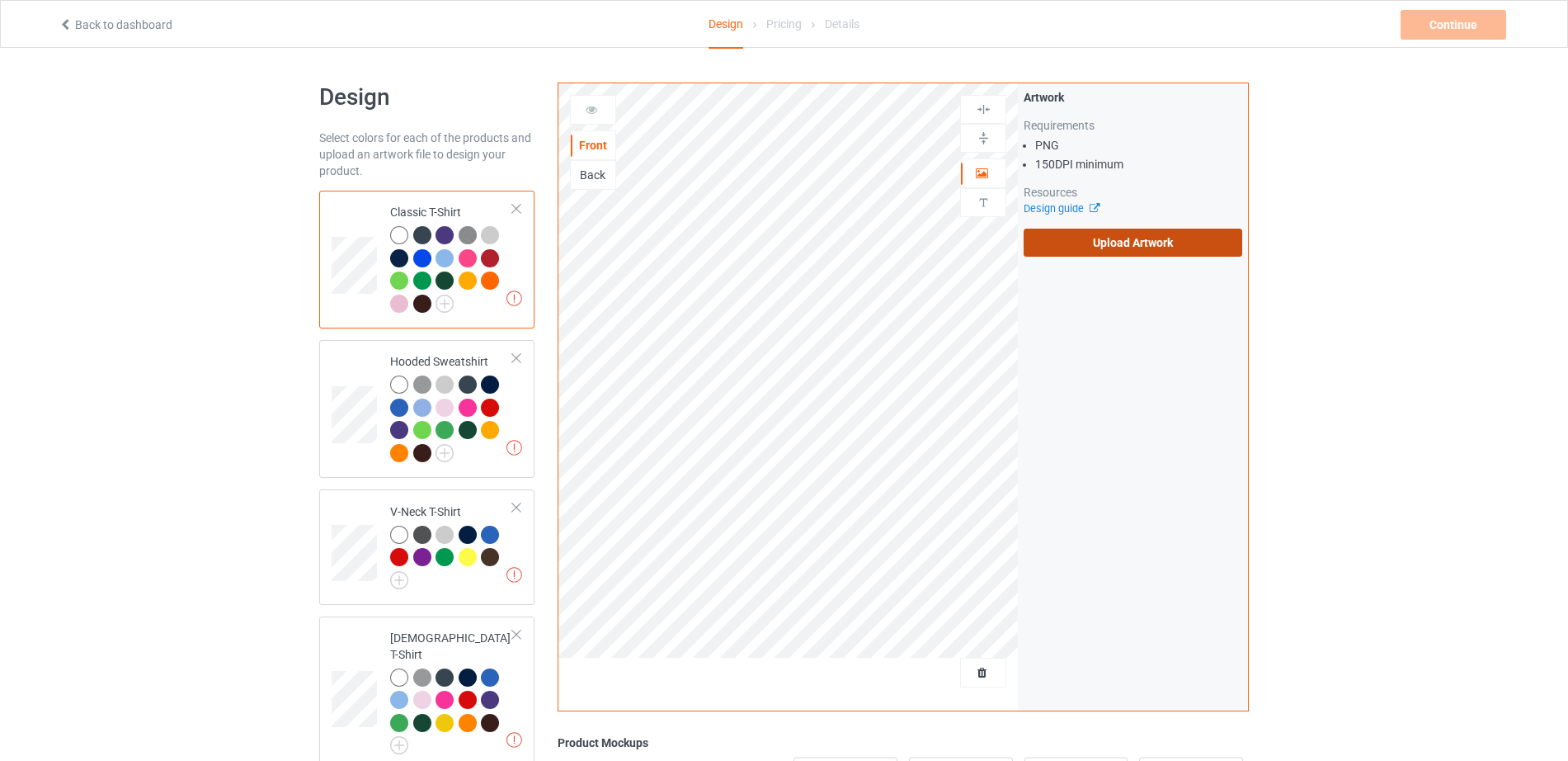
click at [1096, 246] on label "Upload Artwork" at bounding box center [1133, 243] width 219 height 28
click at [0, 0] on input "Upload Artwork" at bounding box center [0, 0] width 0 height 0
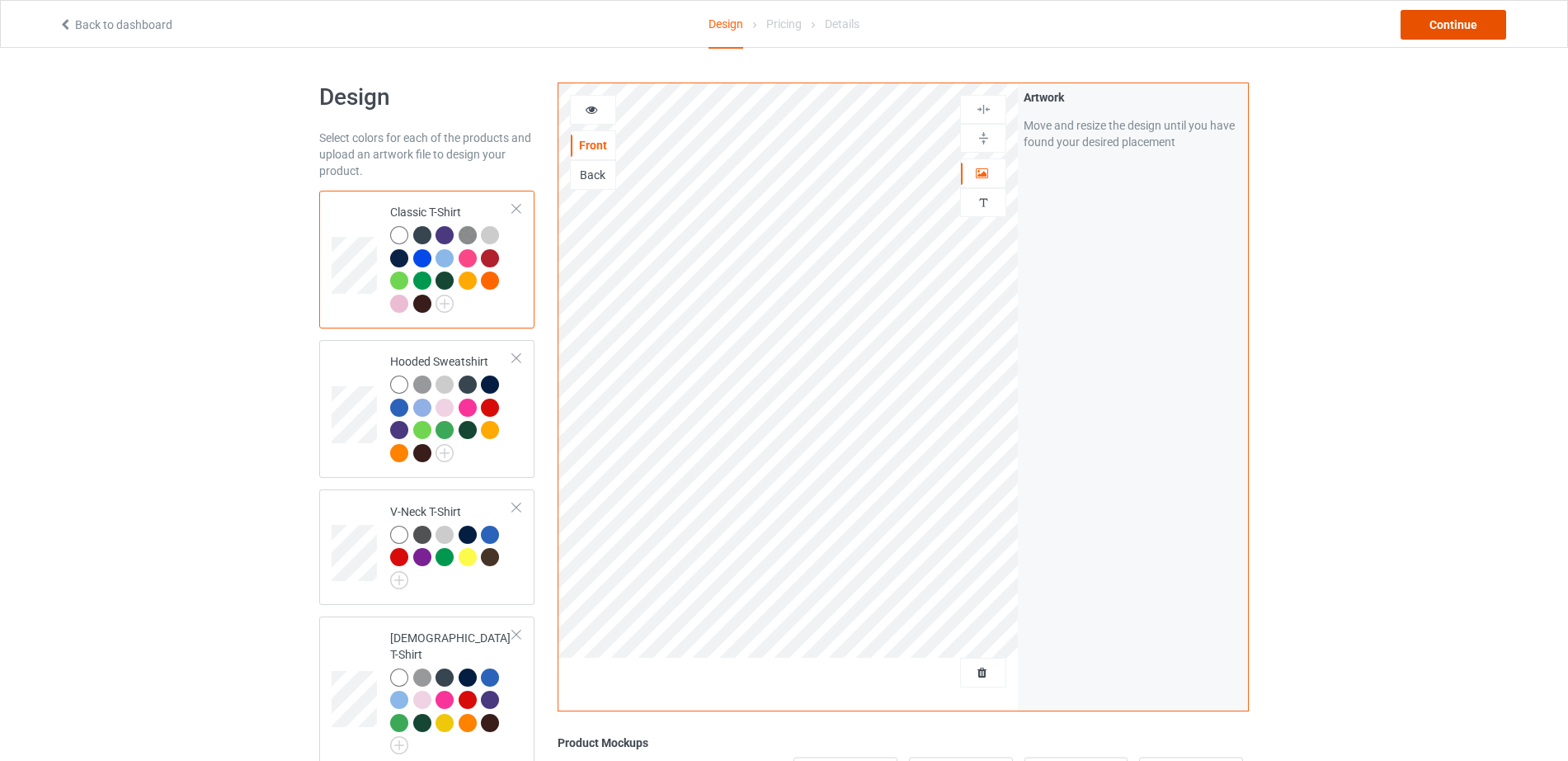
click at [1442, 32] on div "Continue" at bounding box center [1453, 25] width 106 height 29
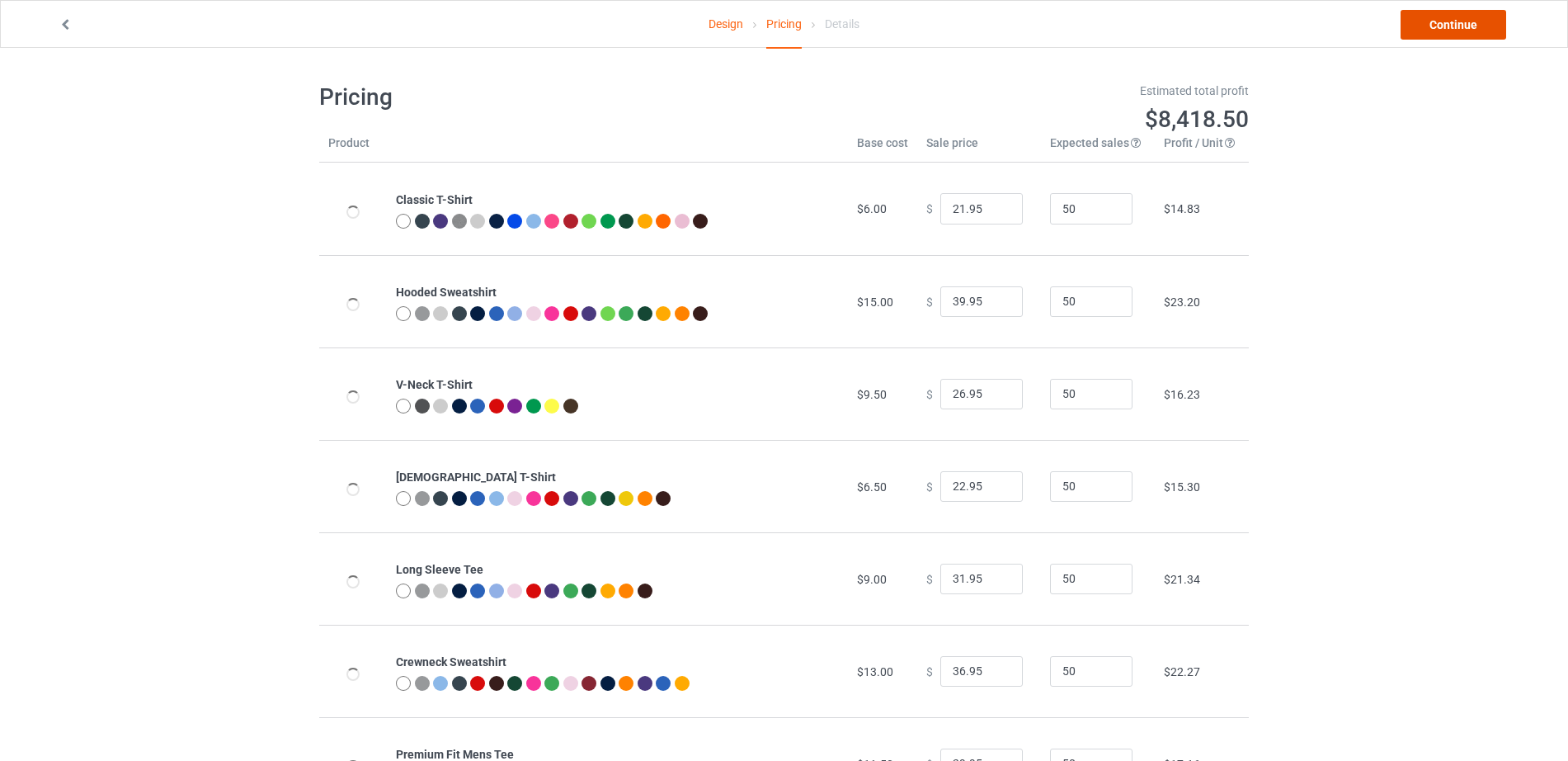
click at [1442, 31] on link "Continue" at bounding box center [1453, 25] width 106 height 29
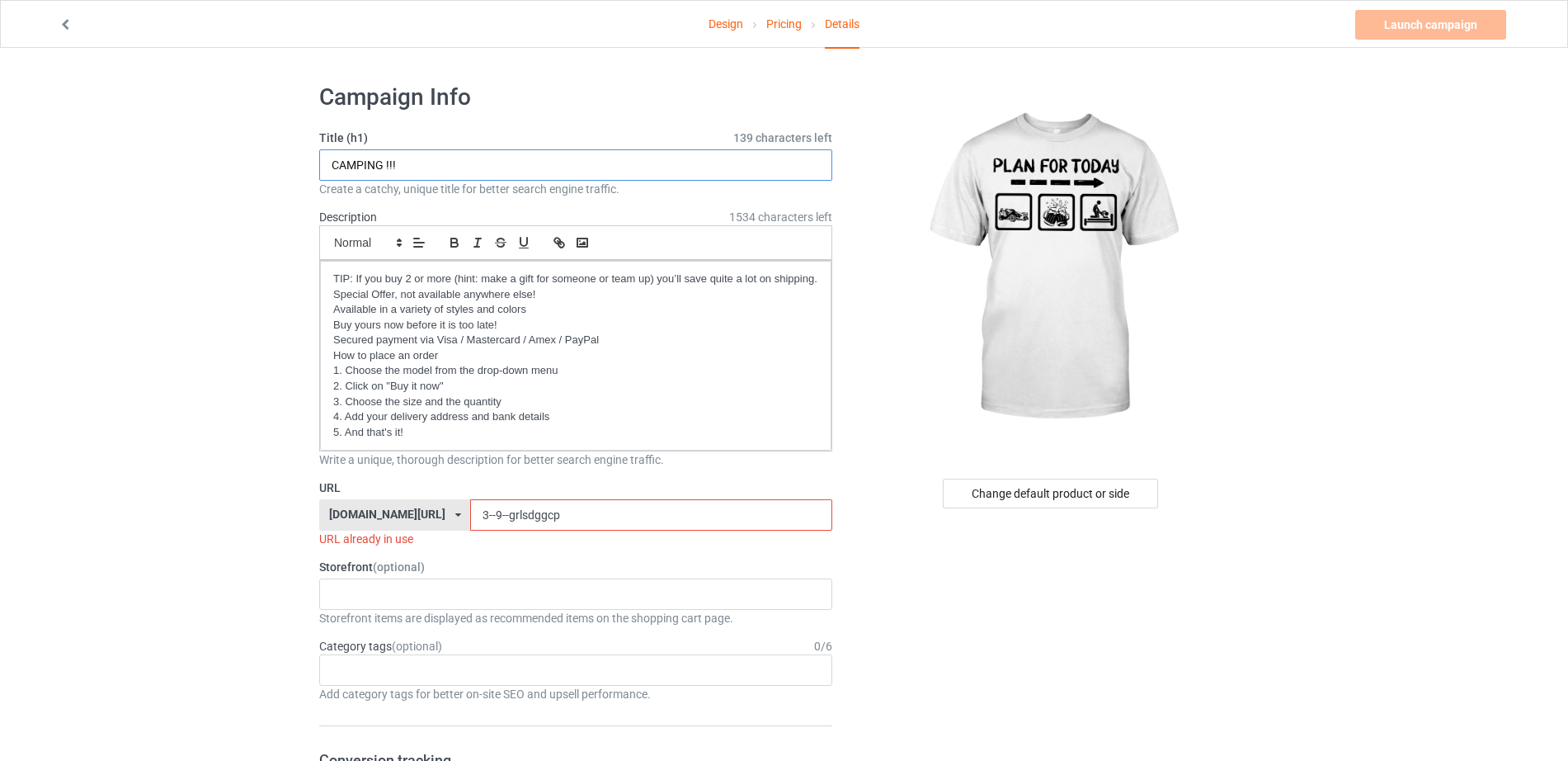
drag, startPoint x: 426, startPoint y: 173, endPoint x: 258, endPoint y: 158, distance: 168.7
paste input "OFF-ROAD"
type input "OFF-ROAD !!!"
